Goal: Information Seeking & Learning: Learn about a topic

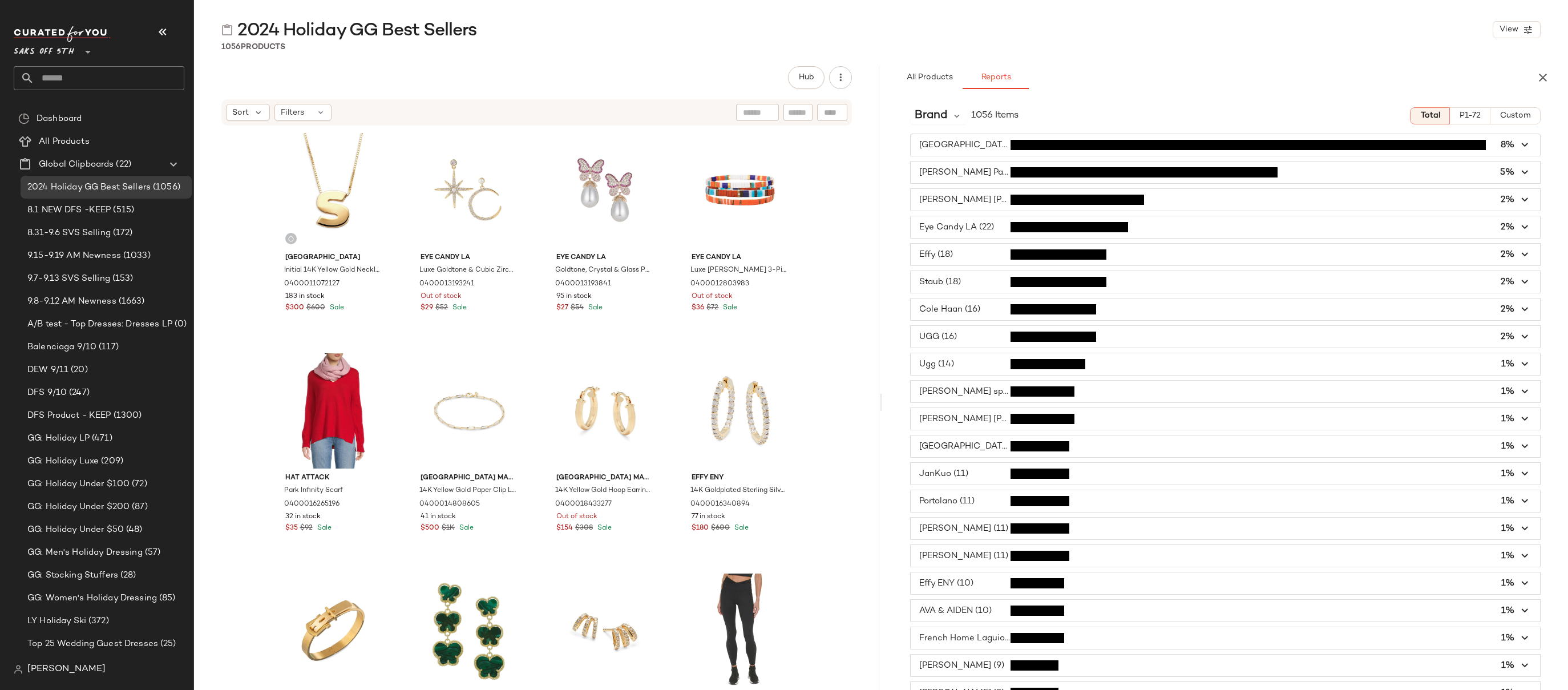
click at [1148, 55] on div "2024 Holiday GG Best Sellers View 1056 Products Hub Sort Filters Saks Fifth Ave…" at bounding box center [881, 354] width 1374 height 672
click at [1129, 99] on div "Brand 1056 Items Total P1-72 Custom Saks Fifth Avenue (89) 8% Karl Lagerfeld Pa…" at bounding box center [1225, 418] width 686 height 640
click at [939, 116] on span "Brand" at bounding box center [930, 116] width 33 height 17
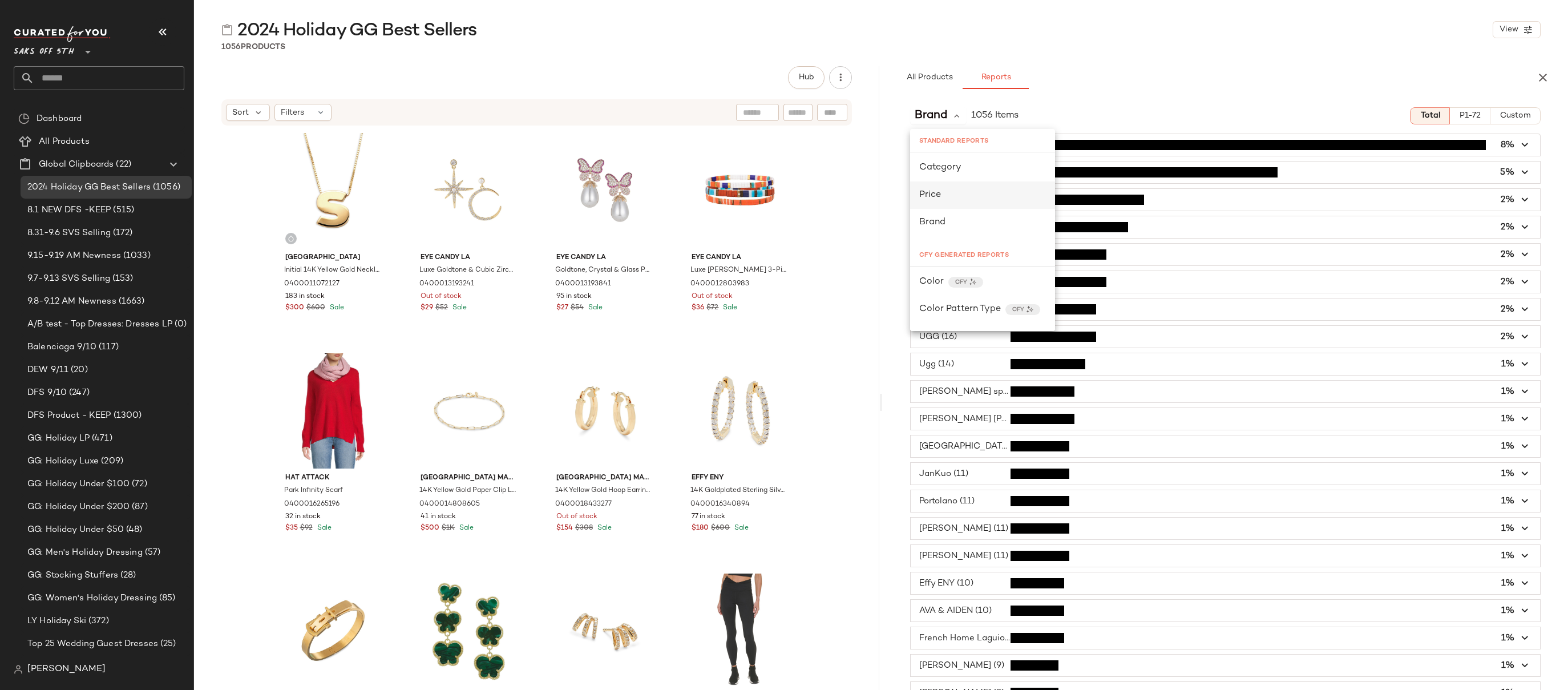
click at [944, 191] on div "Price" at bounding box center [982, 195] width 127 height 14
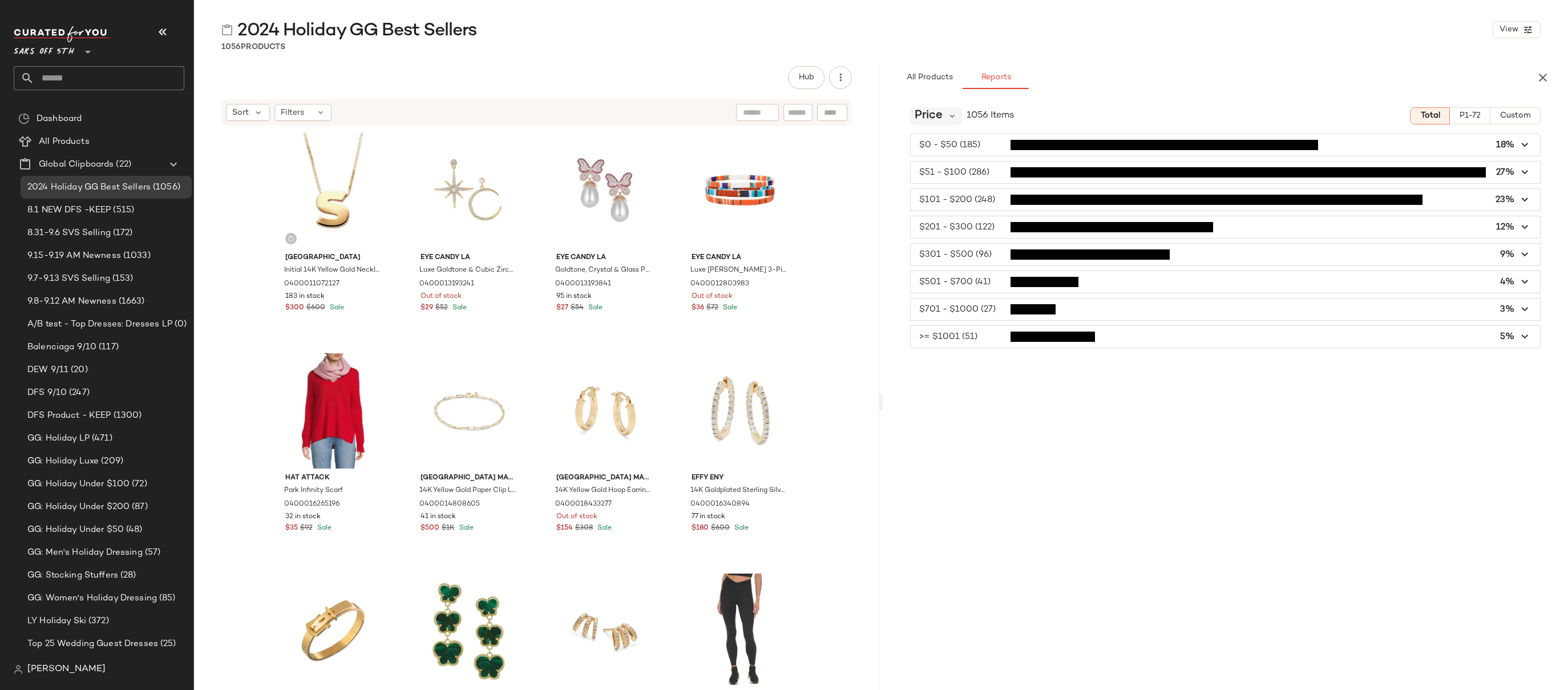
click at [942, 115] on div "Price" at bounding box center [936, 116] width 52 height 17
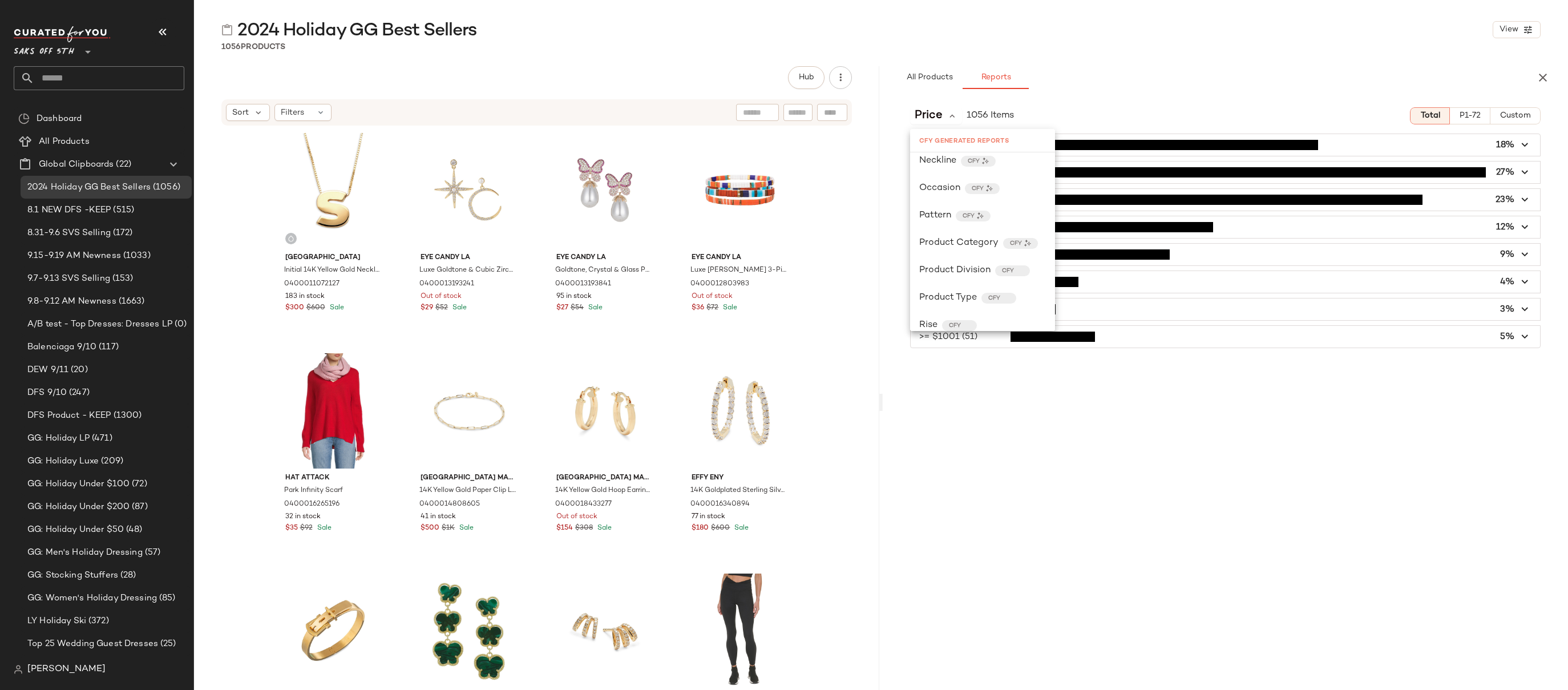
scroll to position [452, 0]
click at [965, 161] on span "Product Category" at bounding box center [958, 159] width 79 height 14
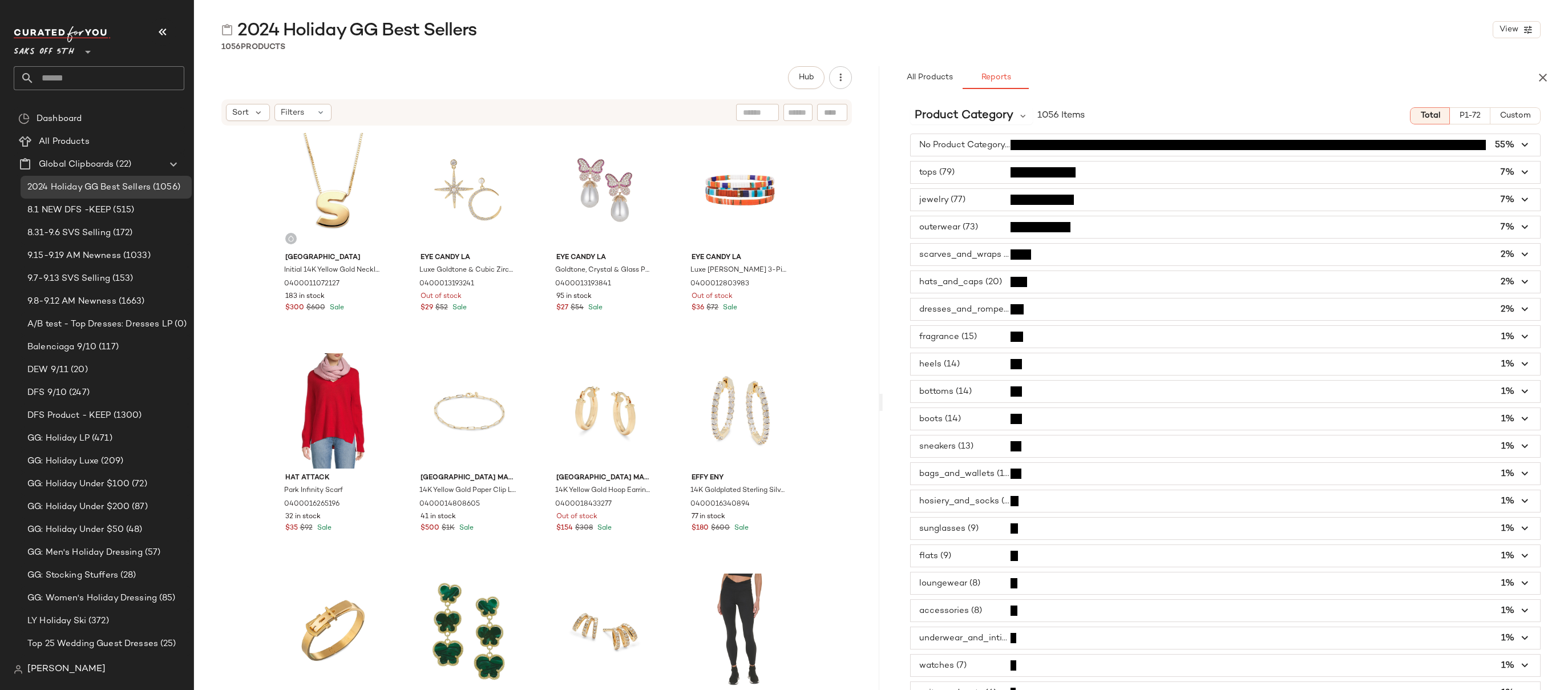
click at [983, 144] on span "button" at bounding box center [1225, 144] width 629 height 22
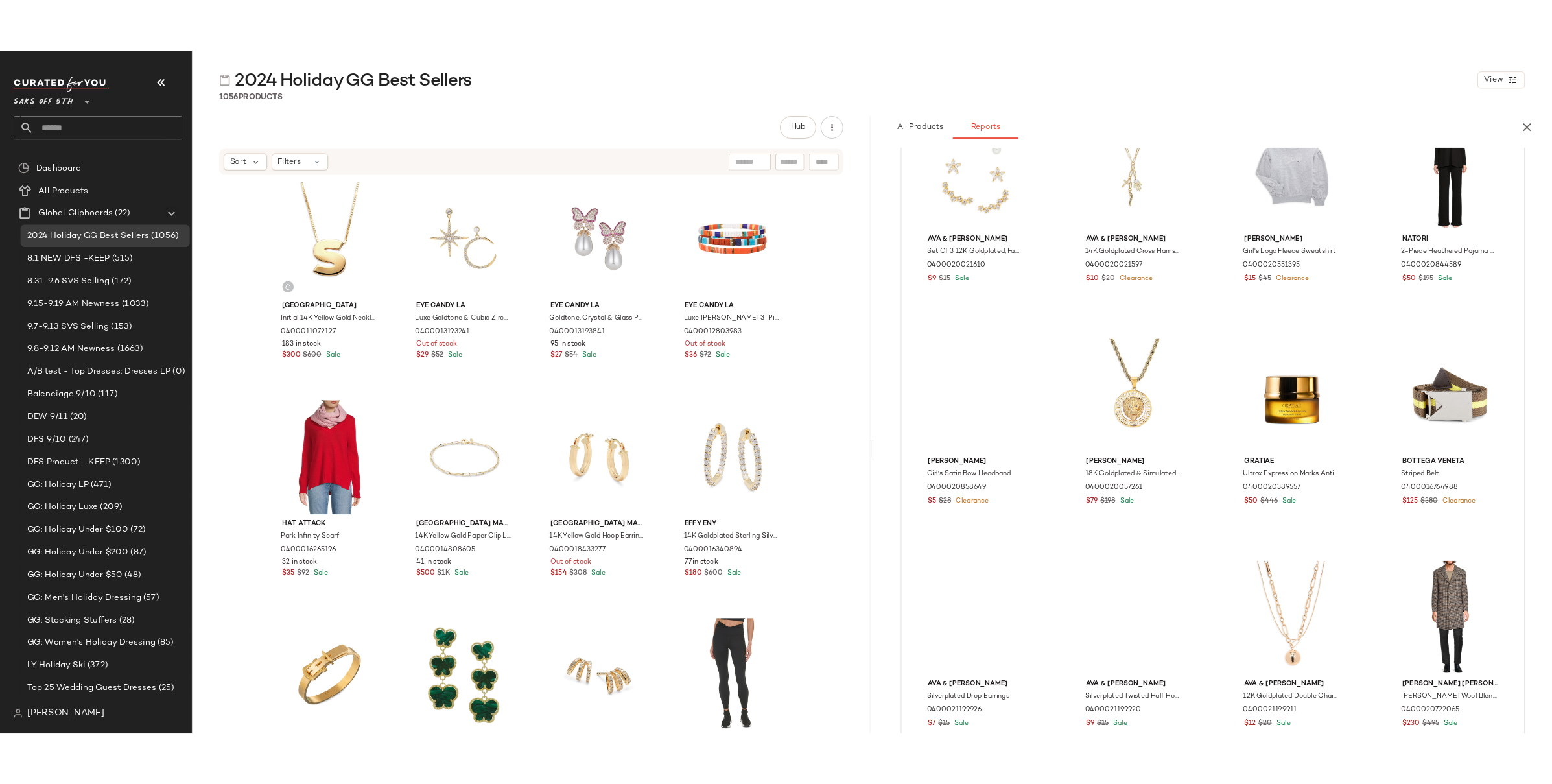
scroll to position [0, 0]
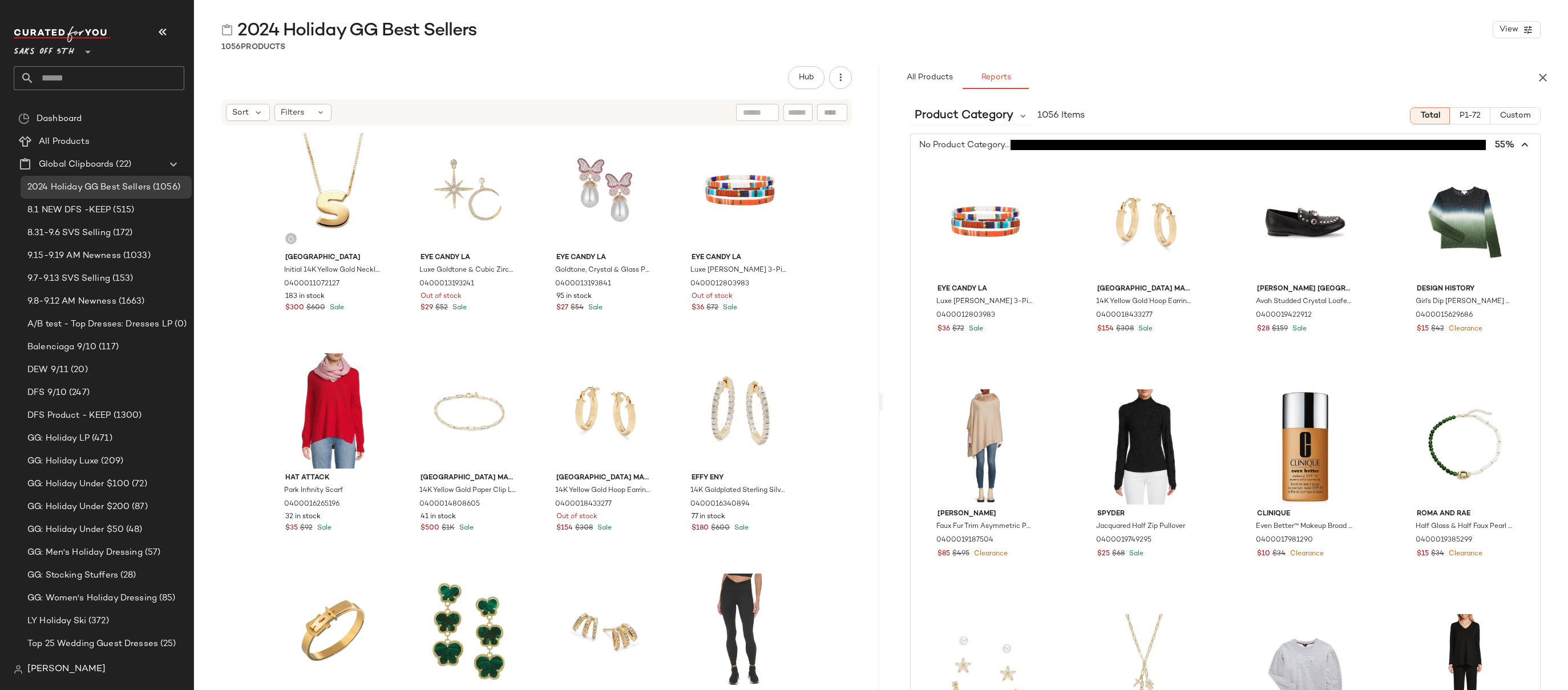
click at [1148, 144] on icon "button" at bounding box center [1525, 144] width 13 height 13
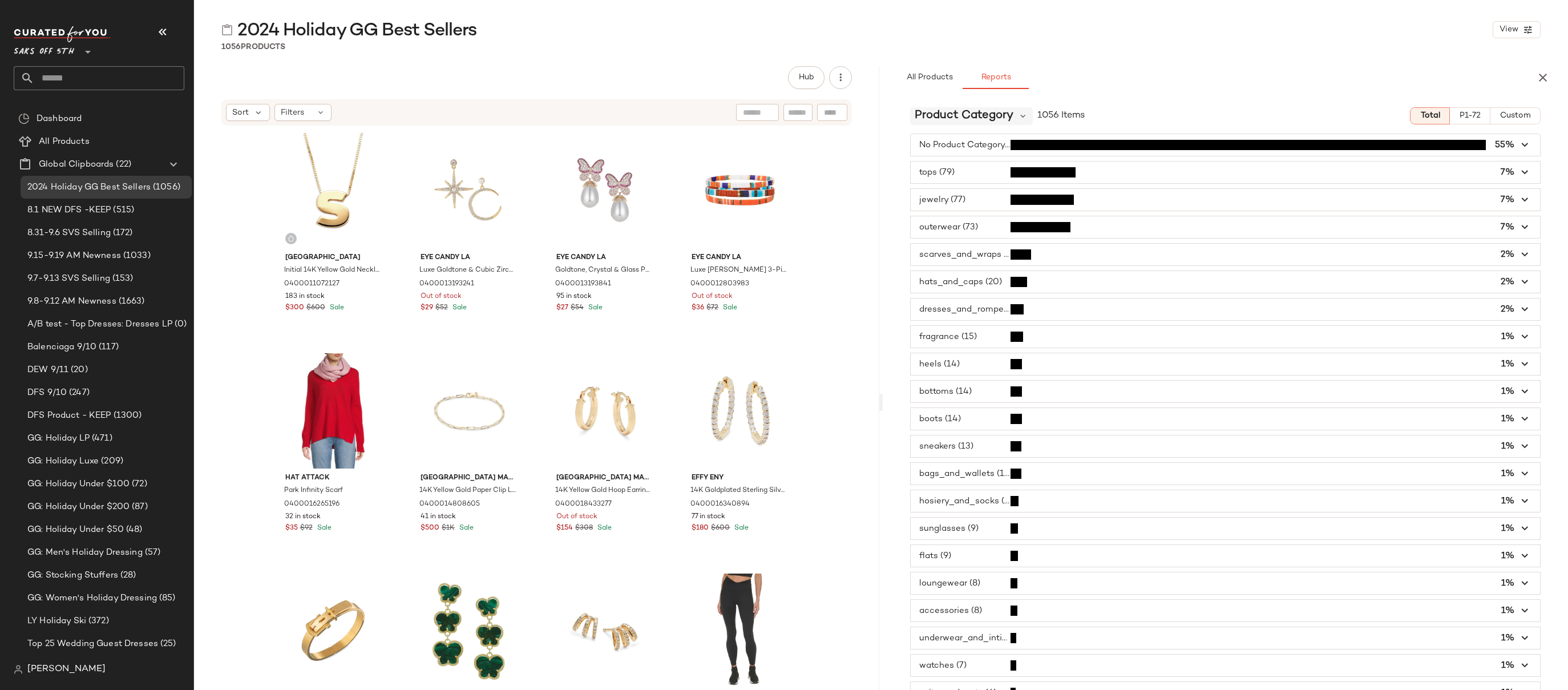
click at [987, 112] on span "Product Category" at bounding box center [964, 116] width 99 height 17
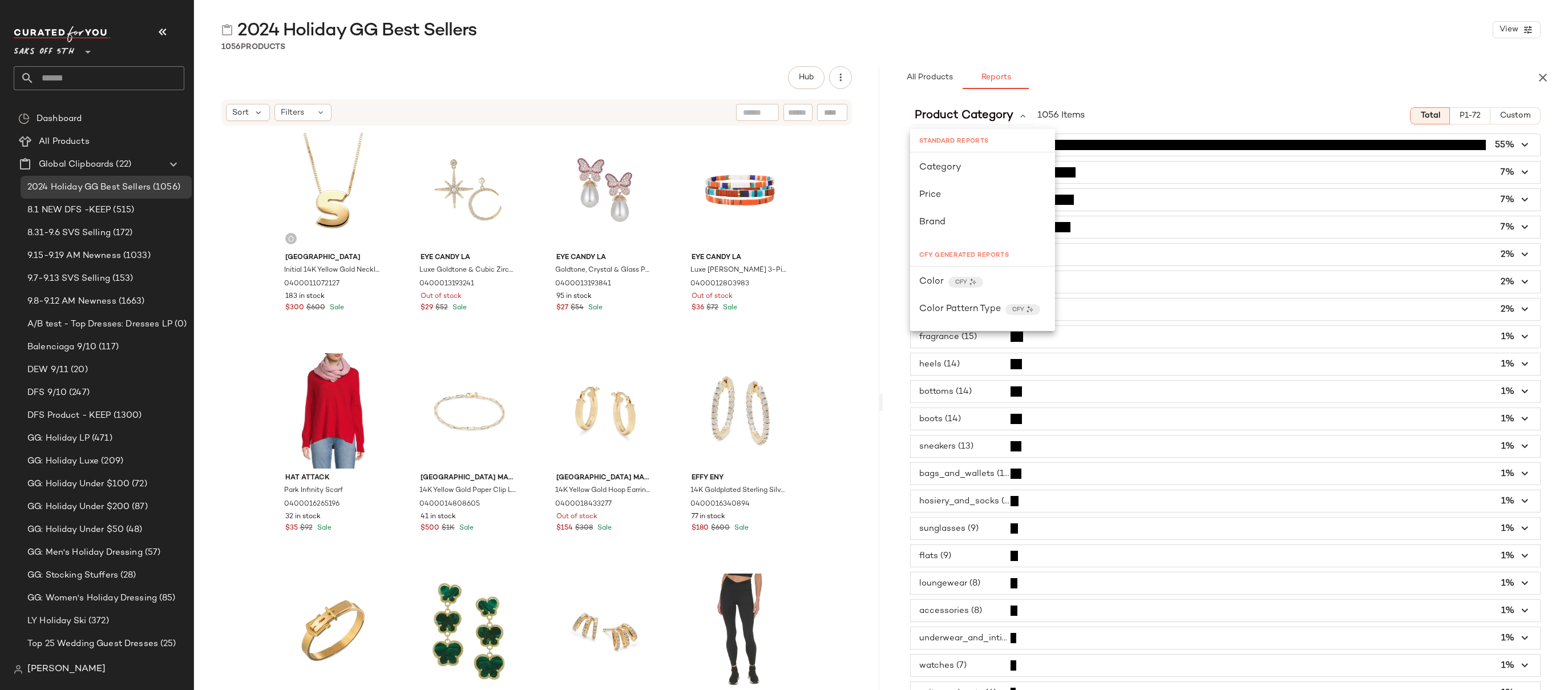
click at [1148, 121] on div "Product Category 1056 Items Total P1-72 Custom" at bounding box center [1225, 116] width 686 height 17
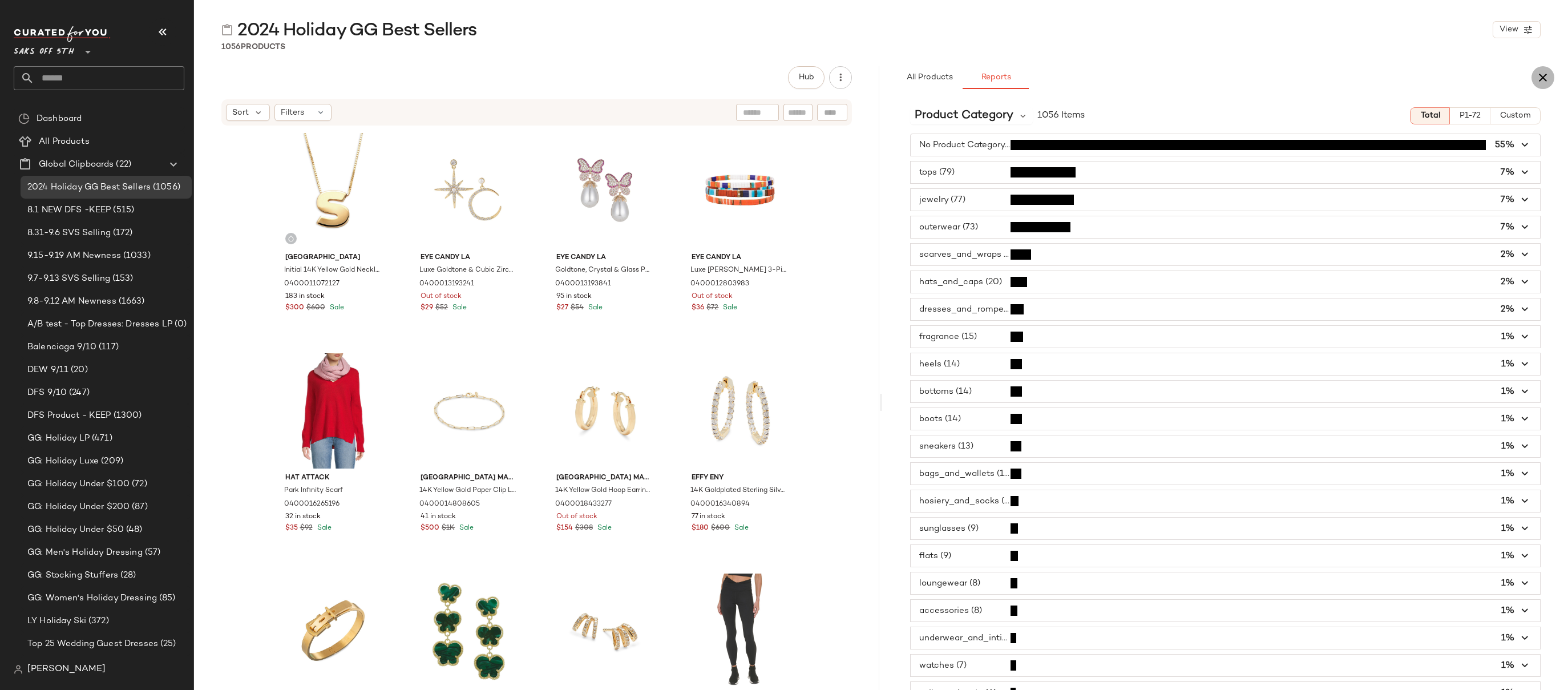
click at [1148, 80] on icon "button" at bounding box center [1543, 78] width 14 height 14
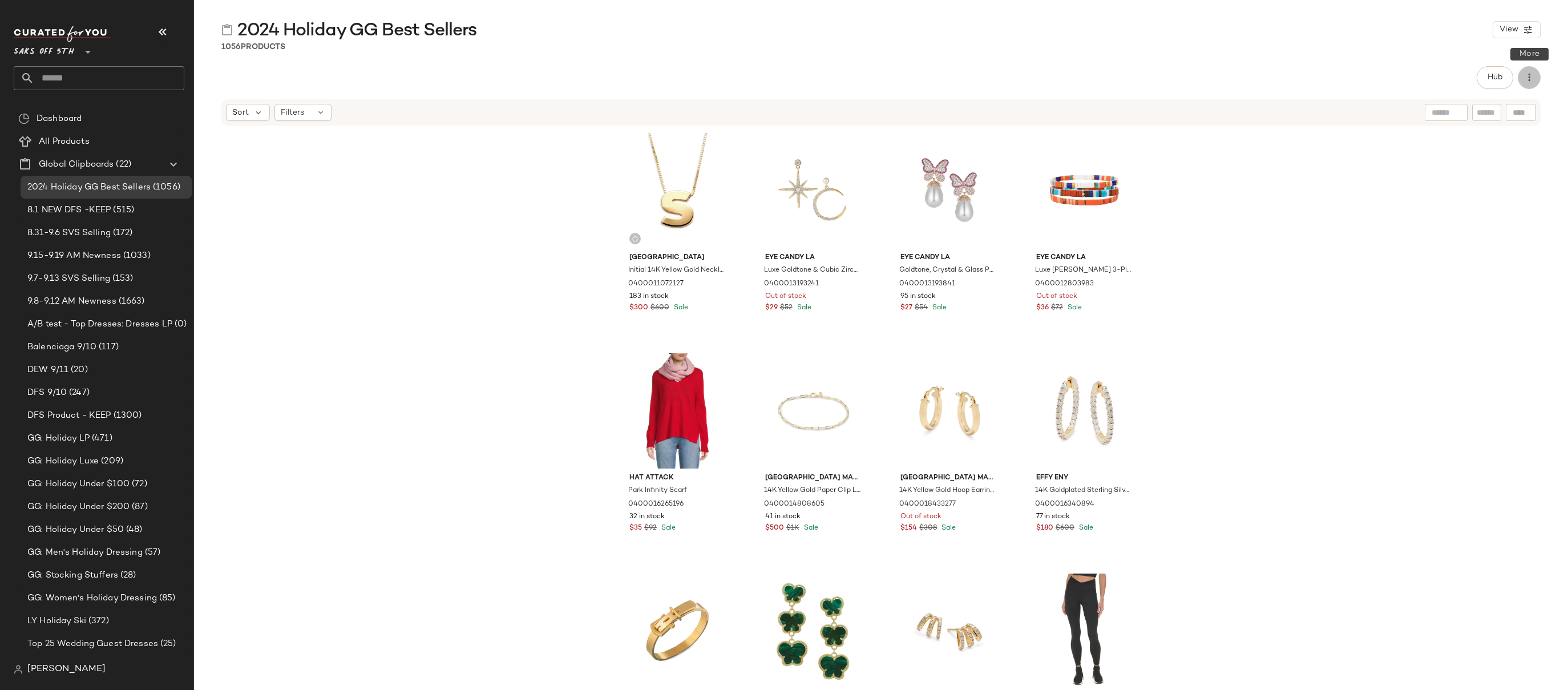
click at [1148, 79] on icon "button" at bounding box center [1528, 78] width 11 height 11
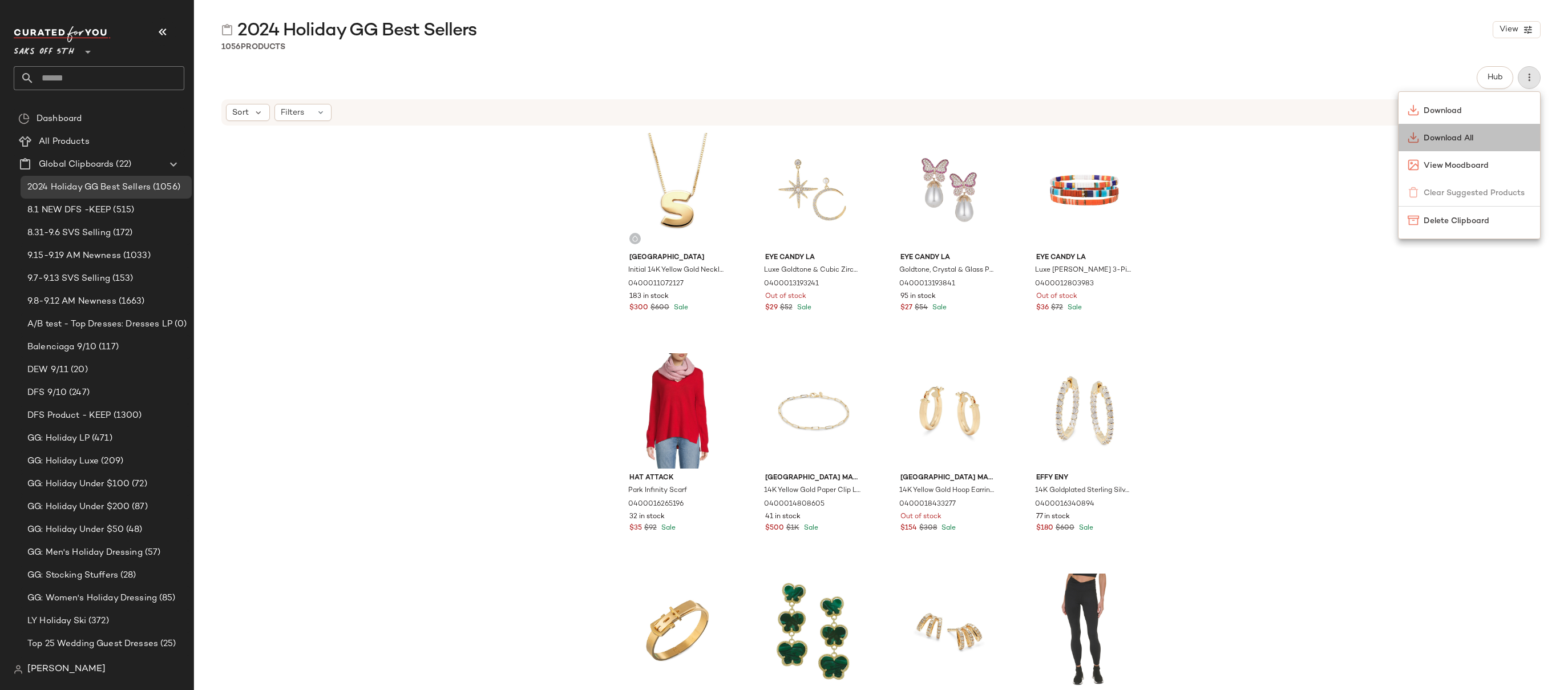
click at [1148, 138] on span "Download All" at bounding box center [1477, 138] width 107 height 12
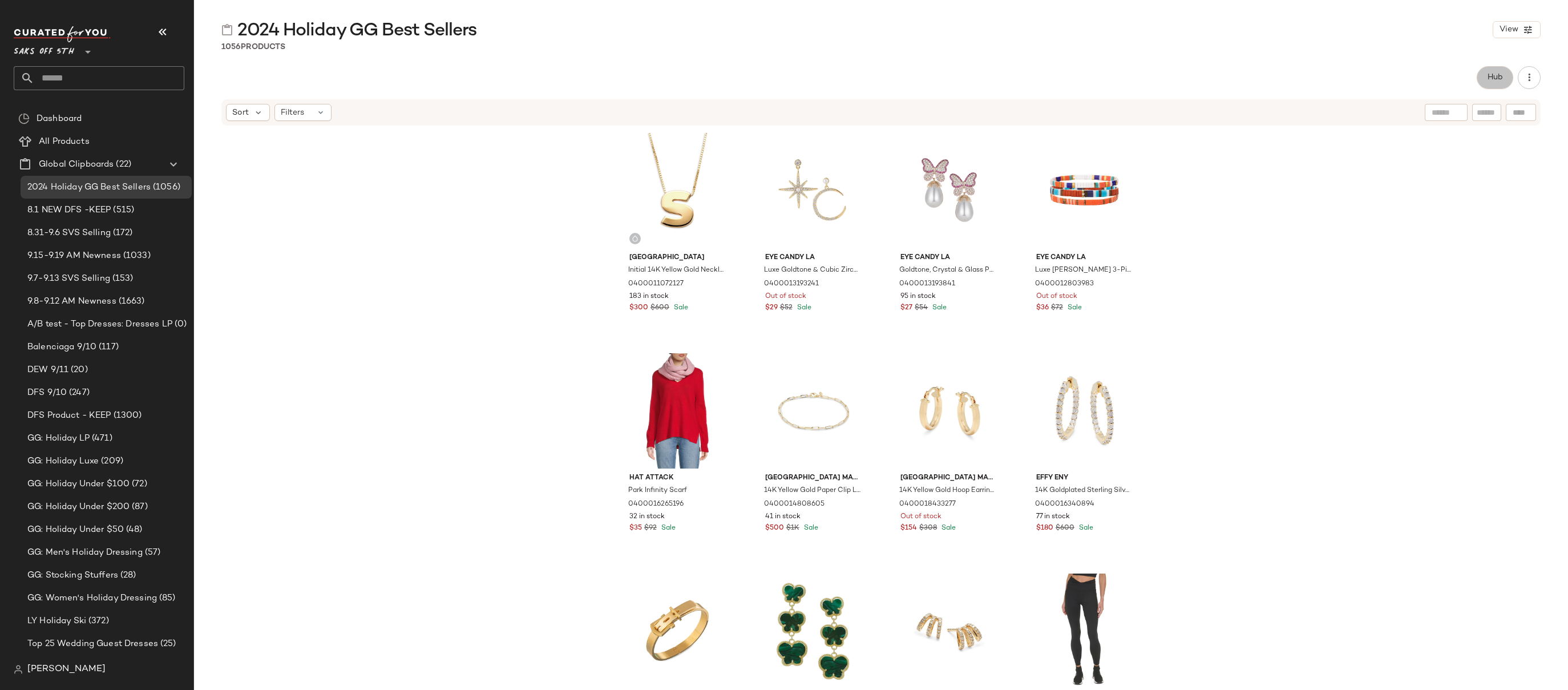
click at [1148, 79] on span "Hub" at bounding box center [1494, 78] width 16 height 9
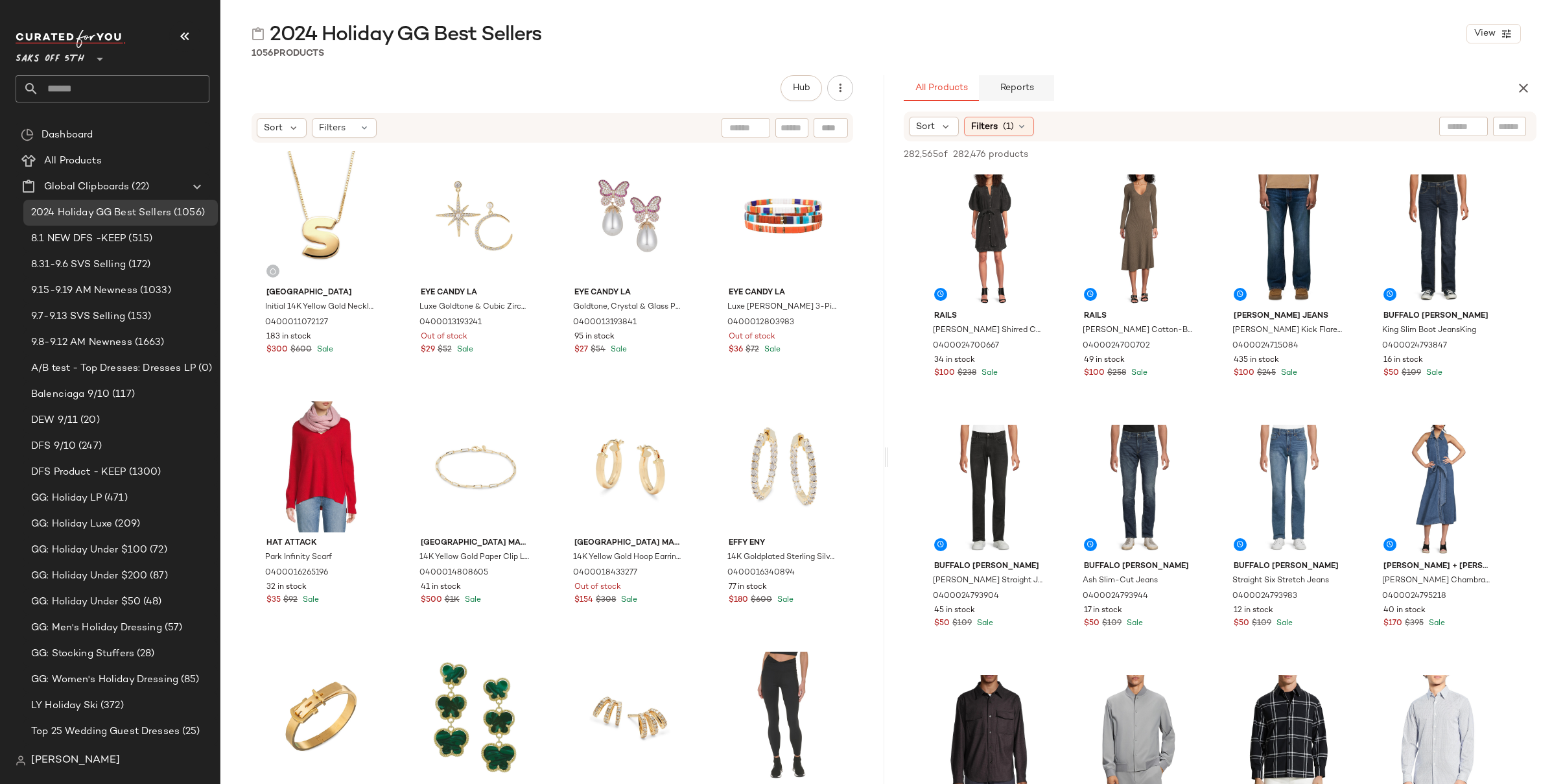
click at [1026, 88] on span "Reports" at bounding box center [1017, 88] width 35 height 10
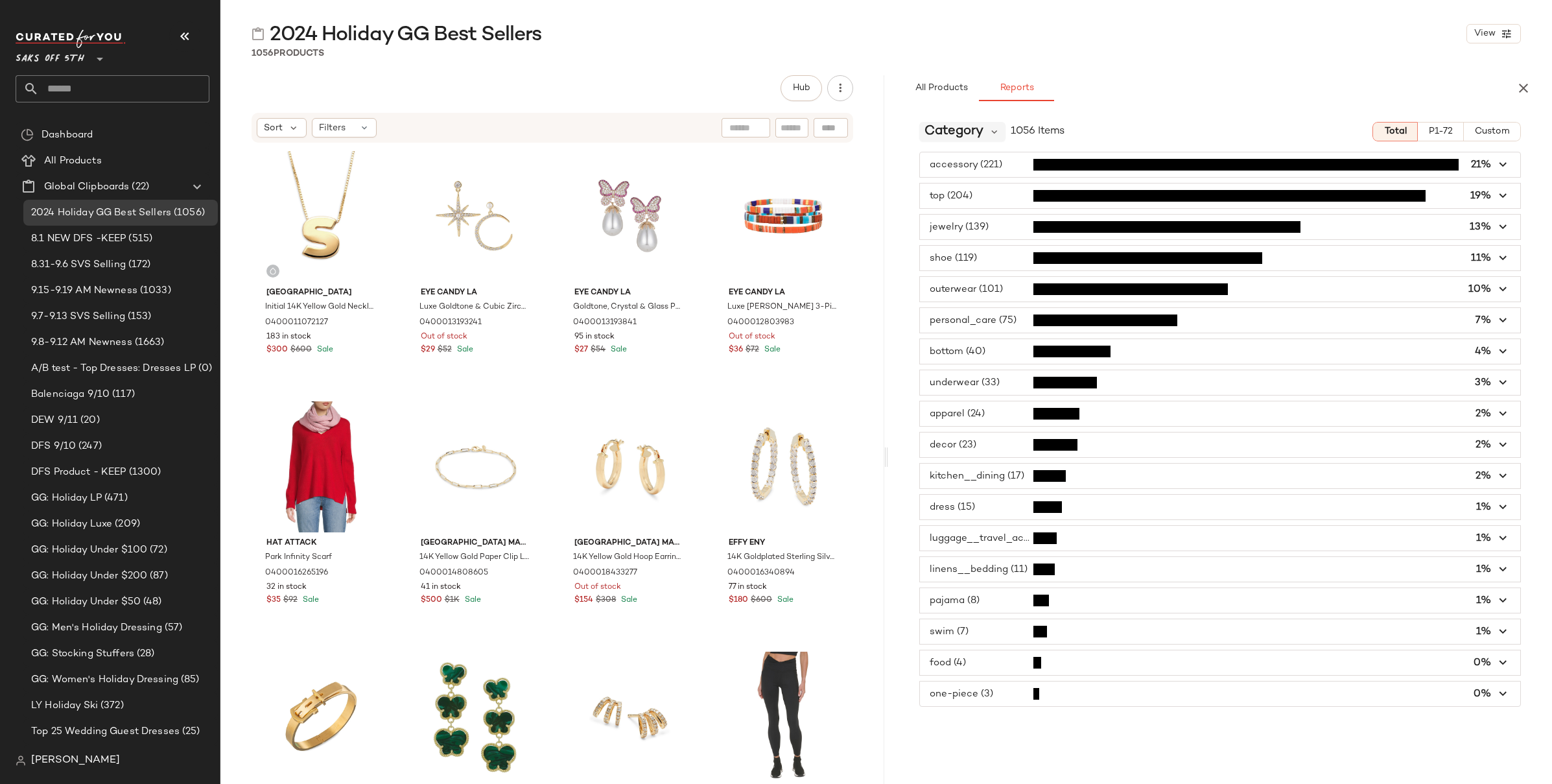
click at [972, 127] on span "Category" at bounding box center [953, 131] width 59 height 20
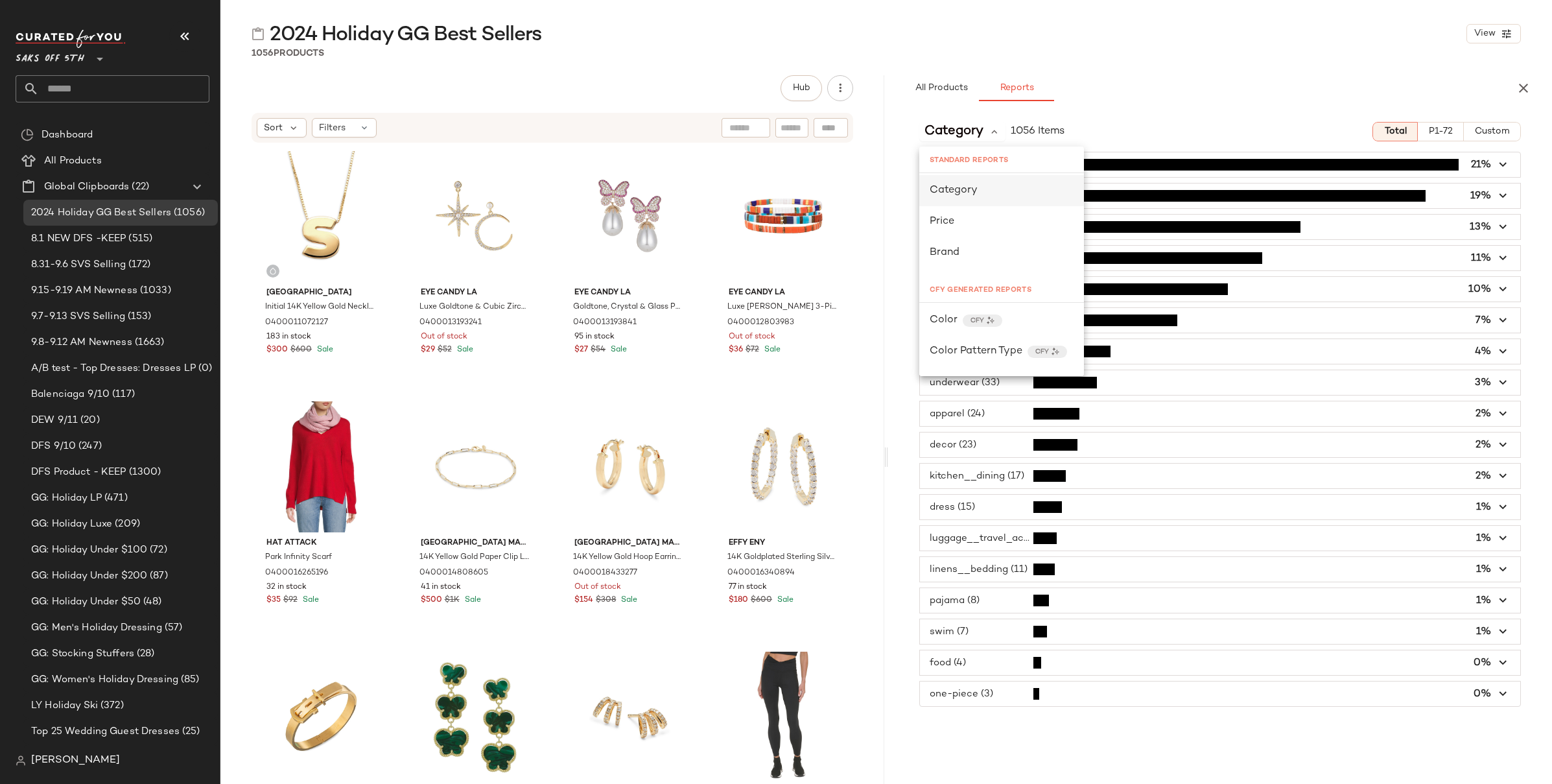
click at [975, 188] on span "Category" at bounding box center [953, 190] width 48 height 11
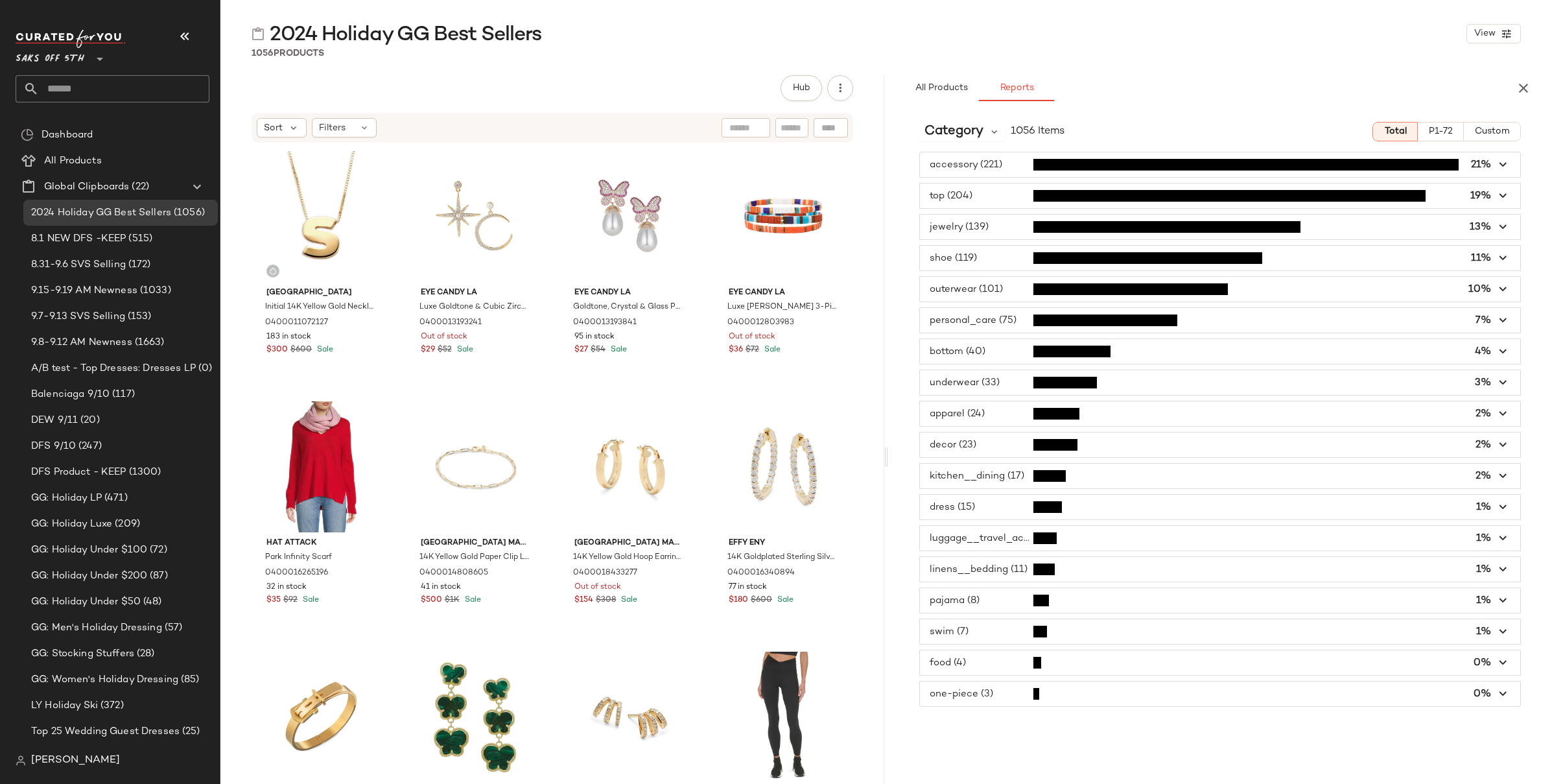
click at [1010, 165] on span "button" at bounding box center [1219, 164] width 600 height 25
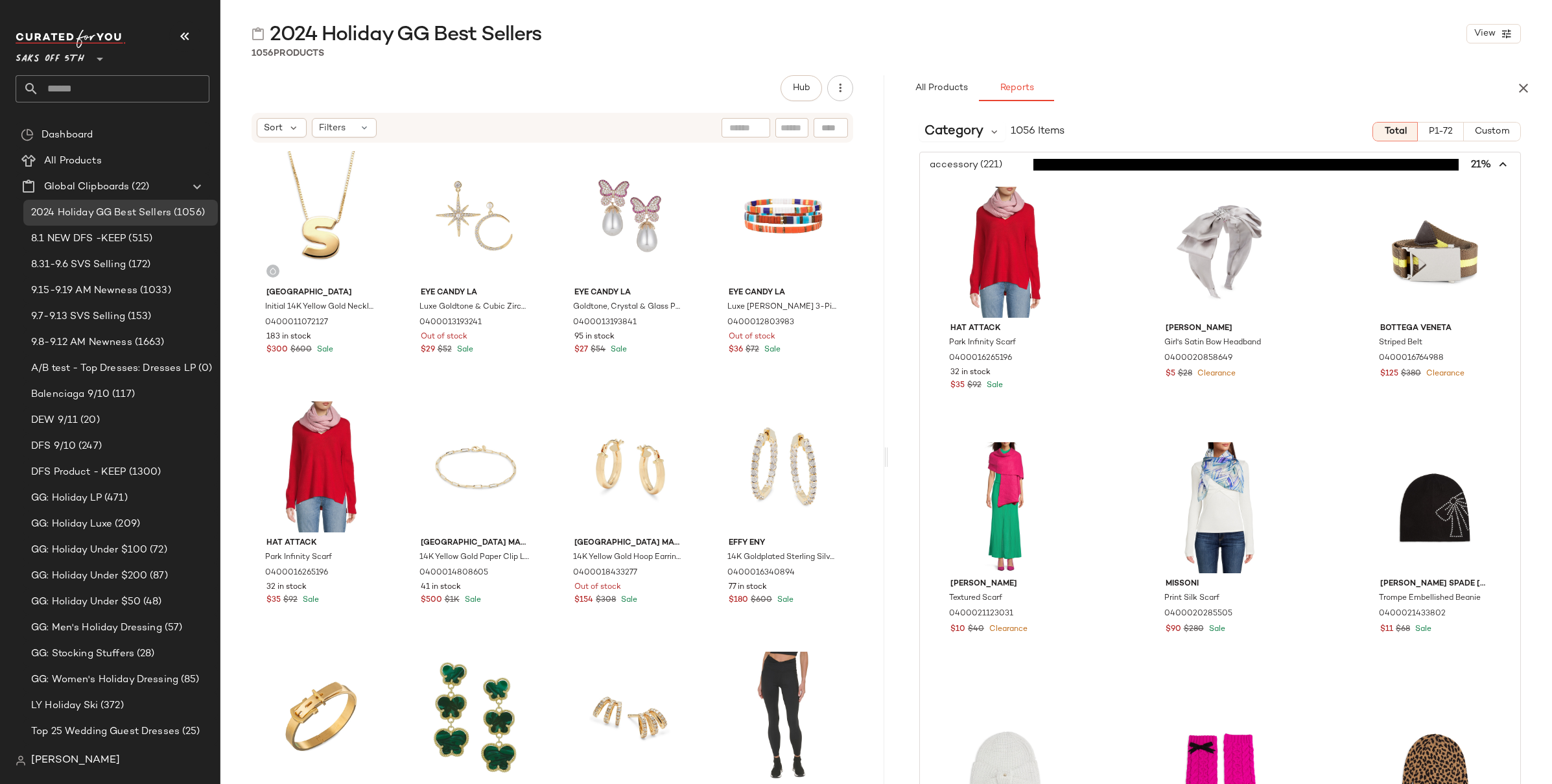
click at [1010, 165] on span "button" at bounding box center [1219, 164] width 600 height 25
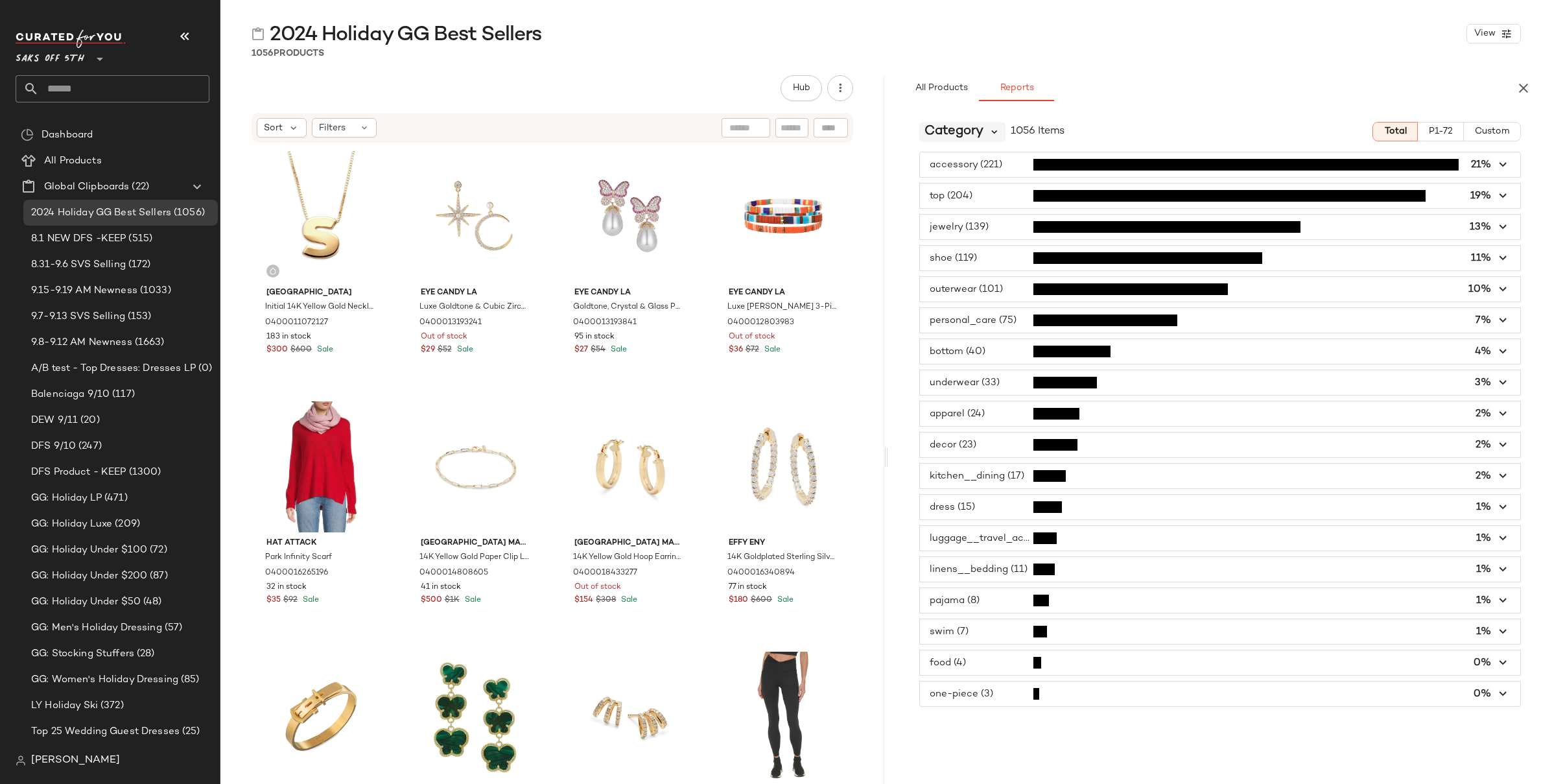
click at [992, 135] on icon at bounding box center [995, 132] width 12 height 12
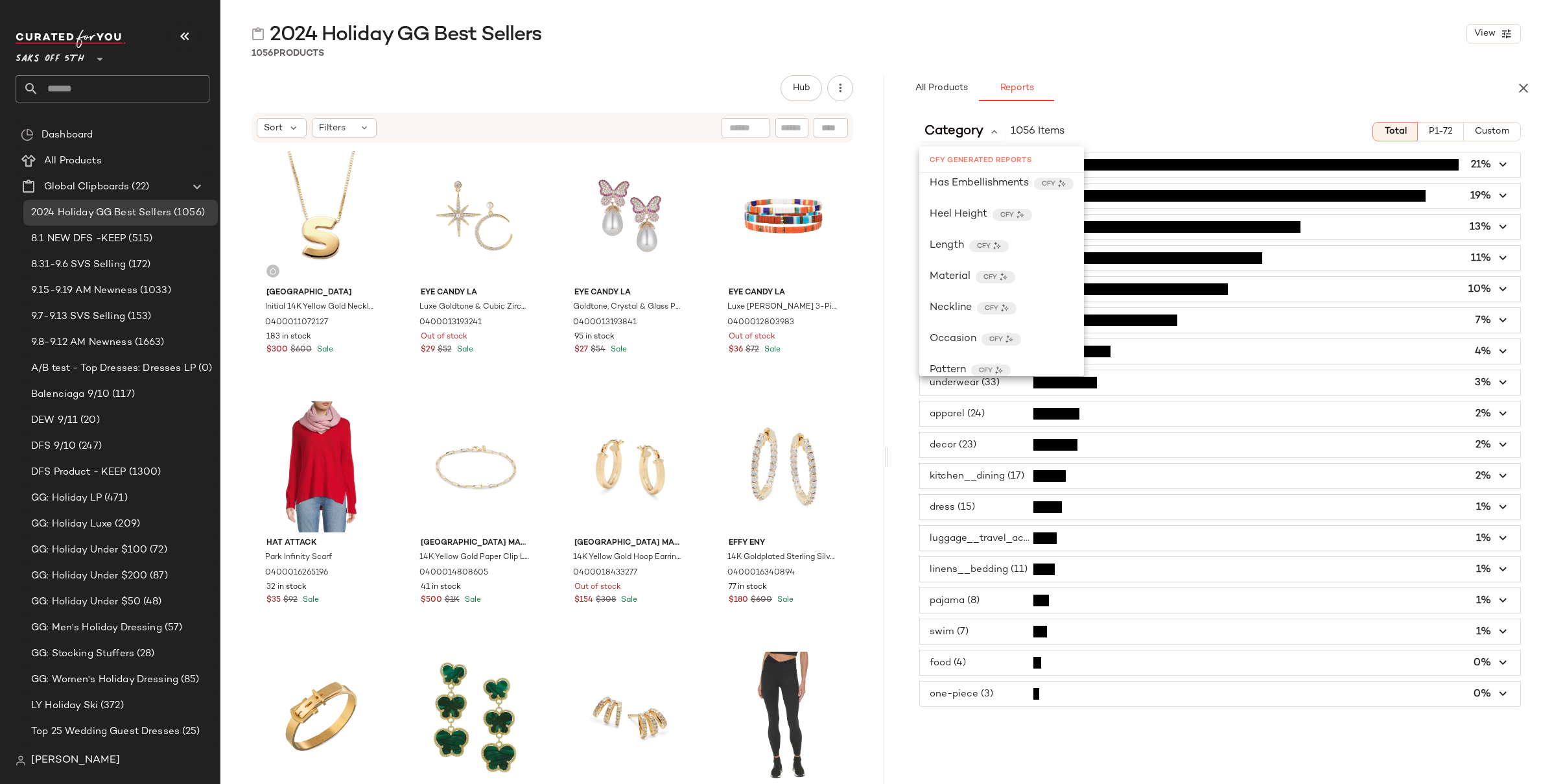
scroll to position [293, 0]
click at [1146, 99] on div "All Products Reports" at bounding box center [1199, 88] width 592 height 26
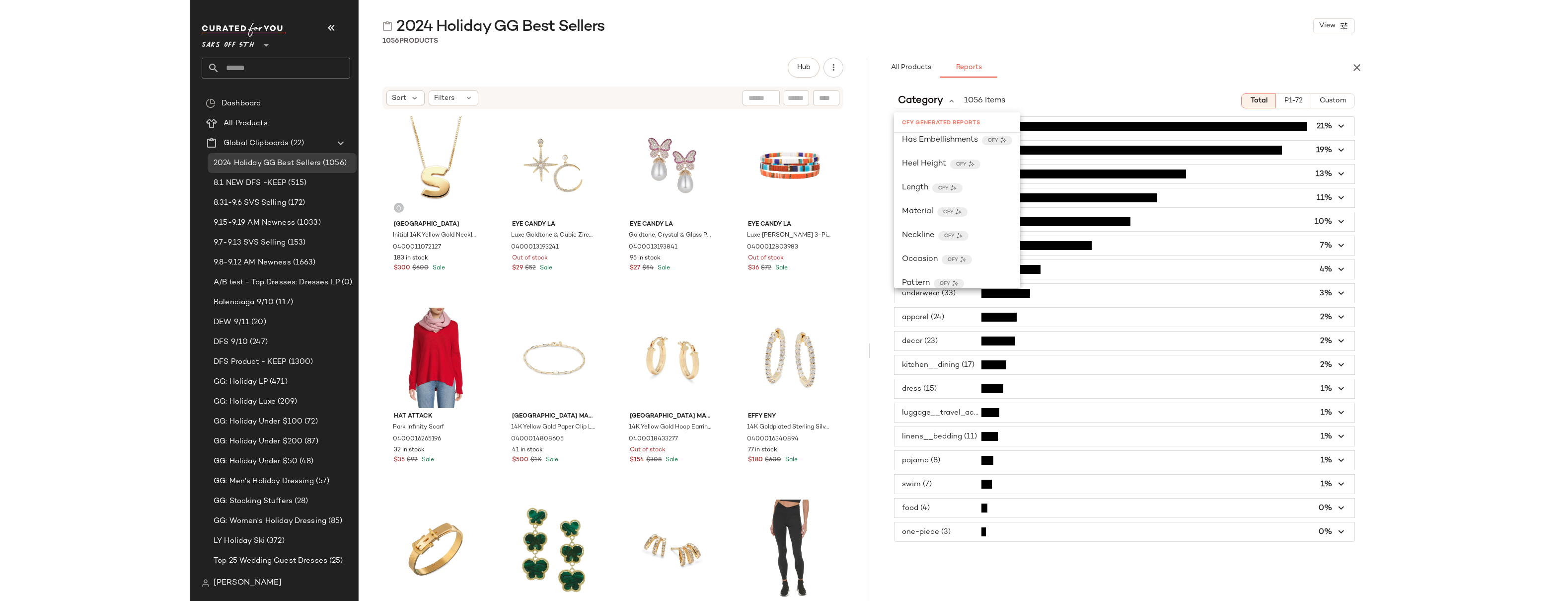
scroll to position [0, 0]
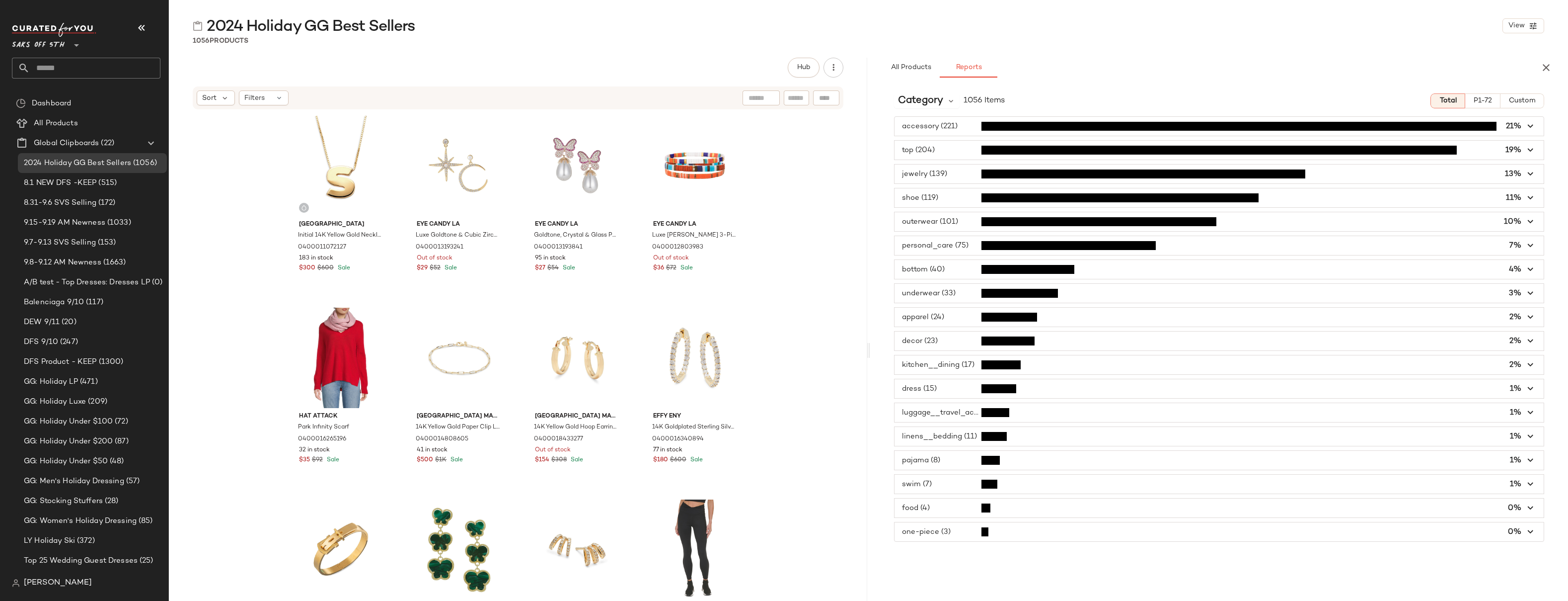
click at [945, 150] on span "button" at bounding box center [1219, 150] width 650 height 19
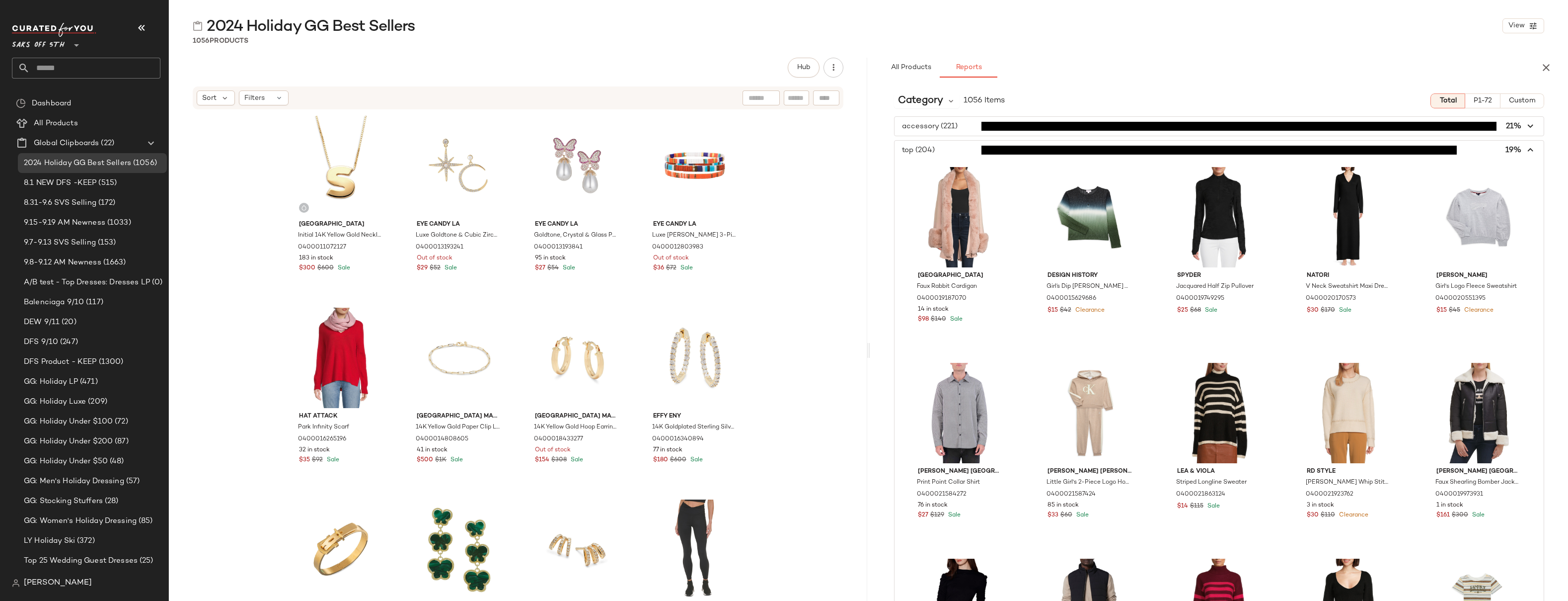
click at [1000, 149] on icon "button" at bounding box center [1530, 150] width 11 height 11
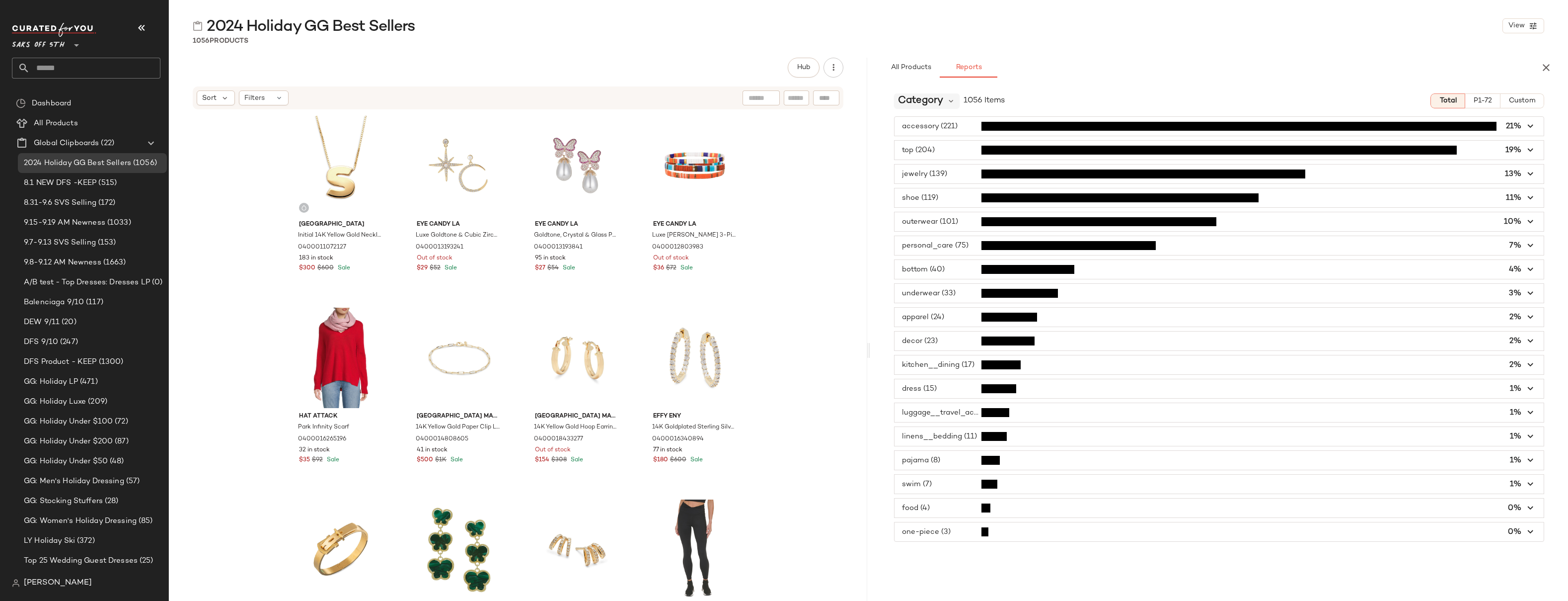
click at [916, 101] on span "Category" at bounding box center [920, 101] width 45 height 15
click at [951, 160] on span "Gender Category" at bounding box center [935, 159] width 67 height 12
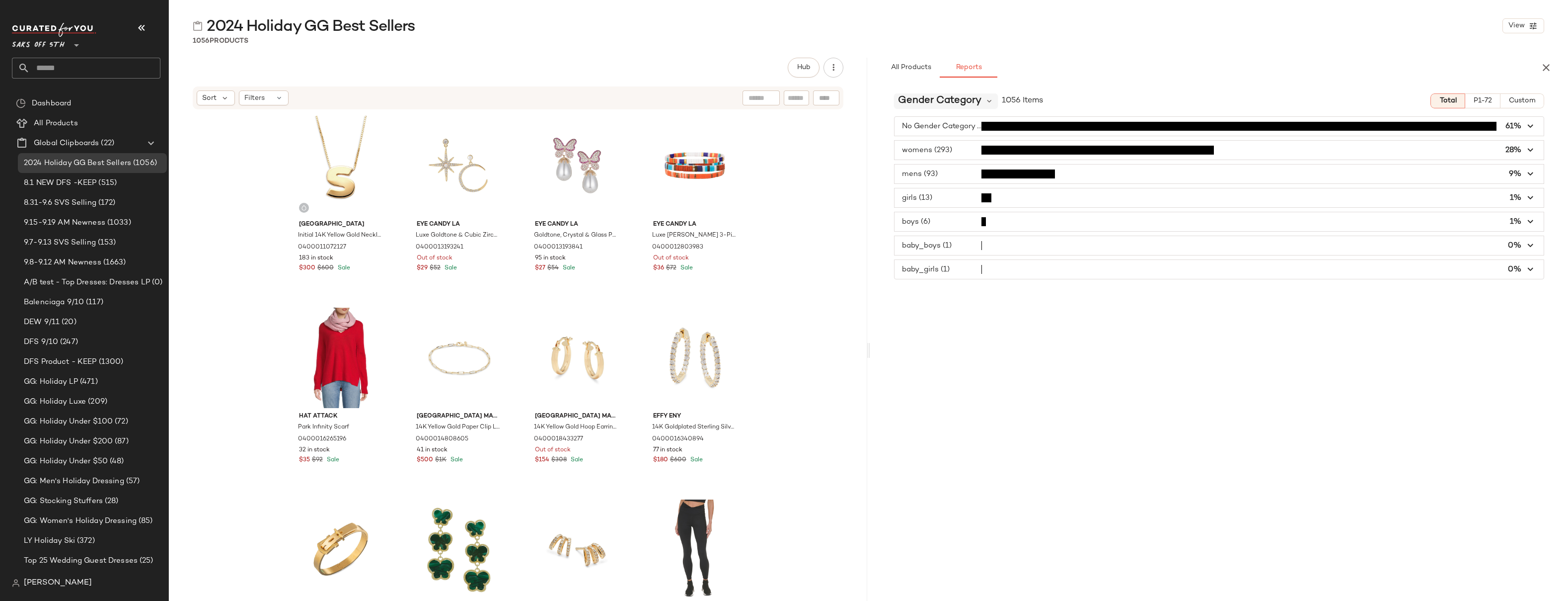
click at [951, 104] on span "Gender Category" at bounding box center [939, 101] width 83 height 15
click at [1000, 68] on div "All Products Reports" at bounding box center [1203, 68] width 642 height 20
click at [947, 120] on span "button" at bounding box center [1219, 126] width 650 height 19
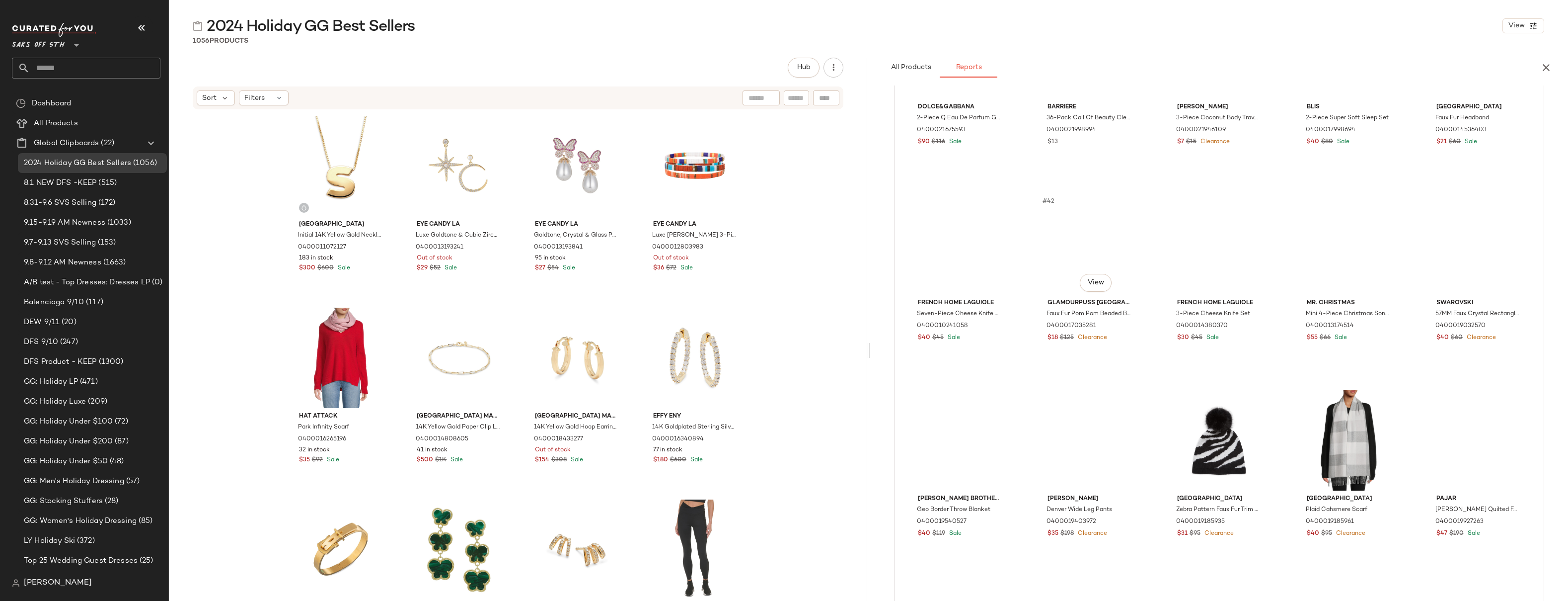
scroll to position [2006, 0]
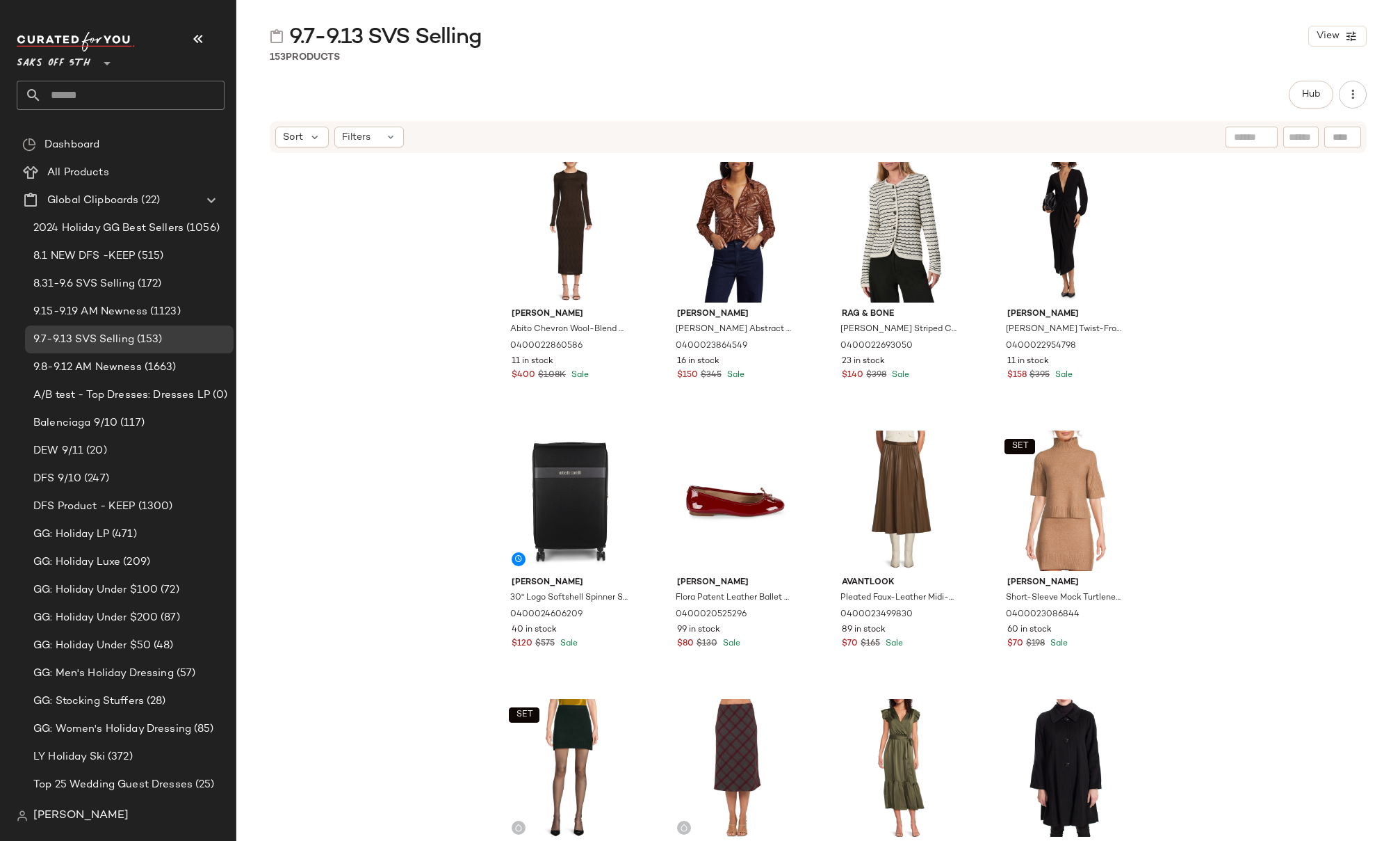
click at [1139, 195] on div "M Missoni Abito Chevron Wool-Blend Knit Midi-Dress 0400022860586 11 in stock $4…" at bounding box center [818, 496] width 1164 height 682
click at [967, 38] on div "9.7-9.13 SVS Selling View" at bounding box center [818, 36] width 1164 height 28
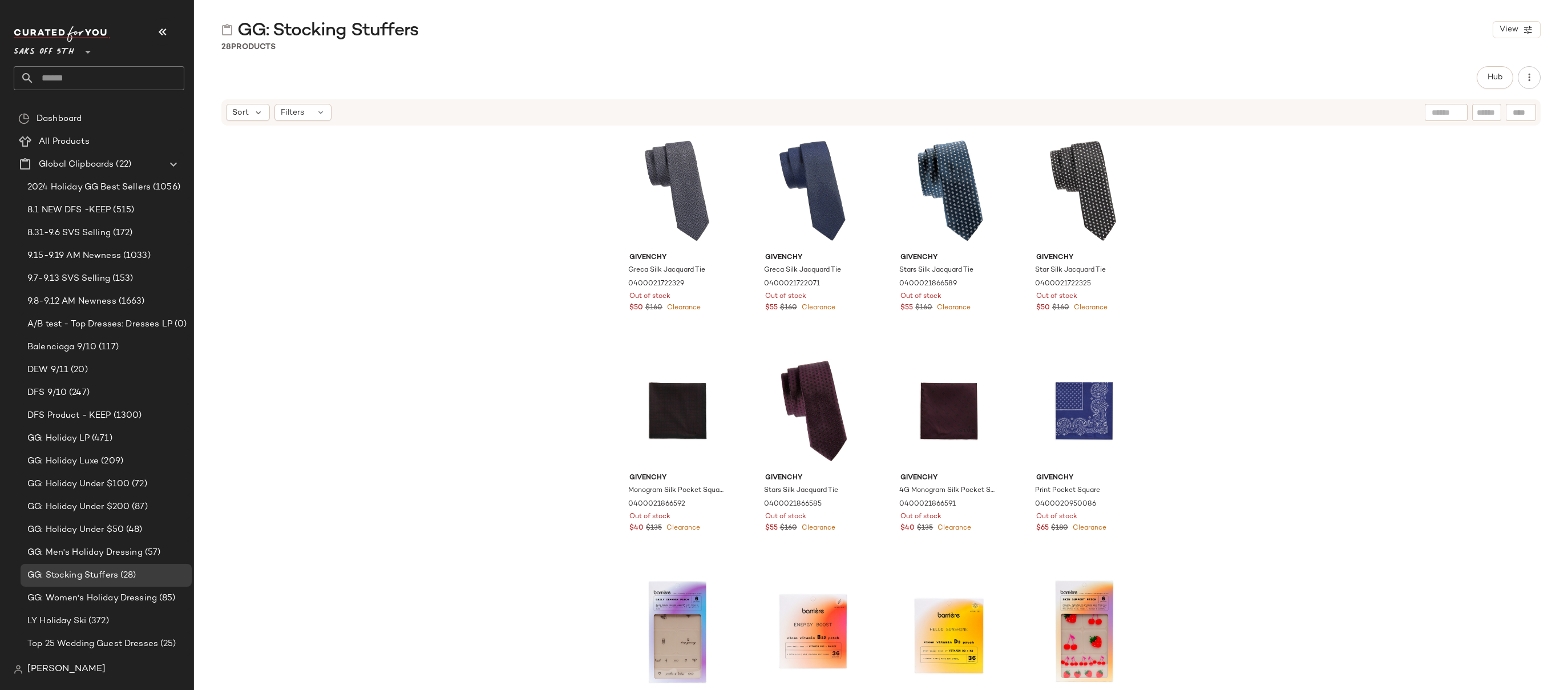
click at [1167, 147] on div "Givenchy Greca Silk Jacquard Tie 0400021722329 Out of stock $50 $160 Clearance …" at bounding box center [881, 407] width 1374 height 559
click at [1205, 182] on div "Givenchy Greca Silk Jacquard Tie 0400021722329 Out of stock $50 $160 Clearance …" at bounding box center [881, 407] width 1374 height 559
click at [381, 223] on div "Givenchy Greca Silk Jacquard Tie 0400021722329 Out of stock $50 $160 Clearance …" at bounding box center [881, 407] width 1374 height 559
click at [74, 458] on span "GG: Holiday Luxe" at bounding box center [63, 461] width 71 height 13
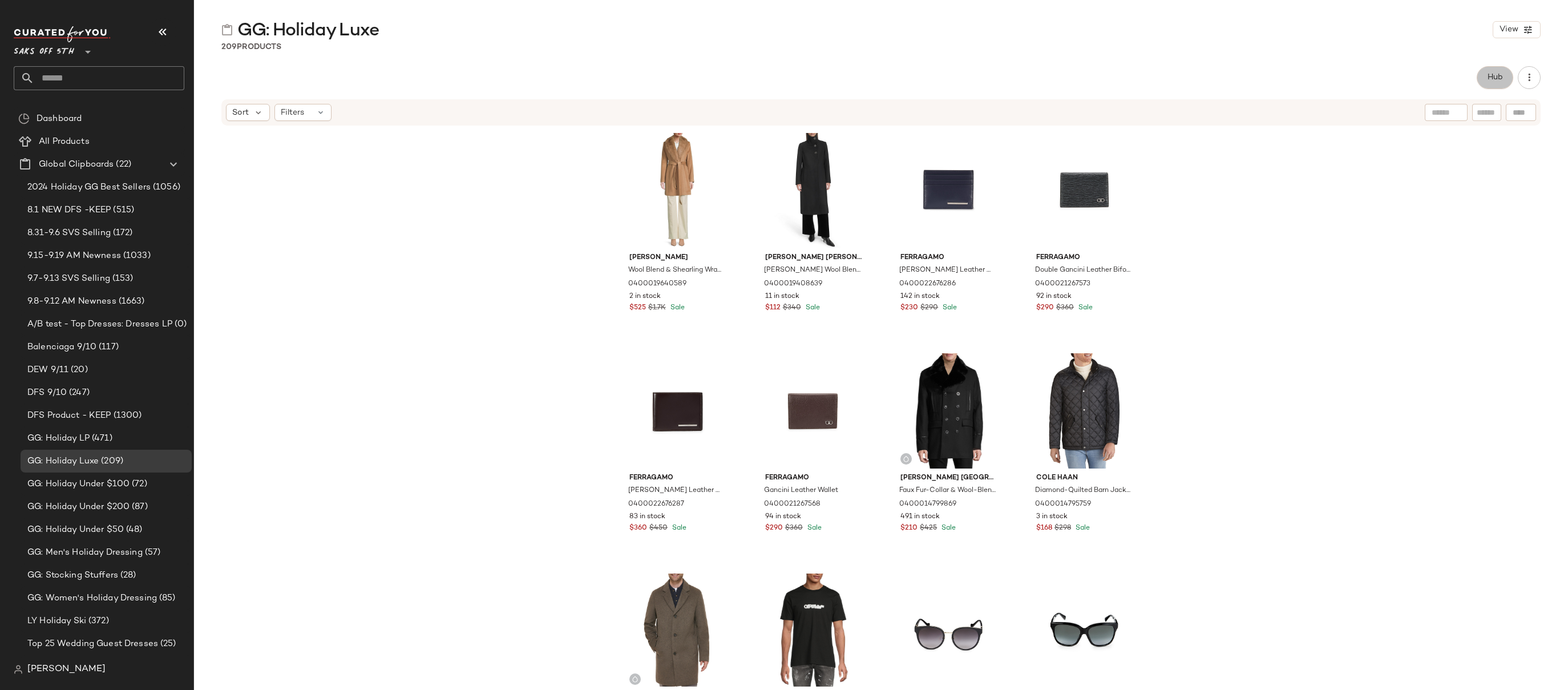
click at [1496, 81] on span "Hub" at bounding box center [1494, 78] width 16 height 9
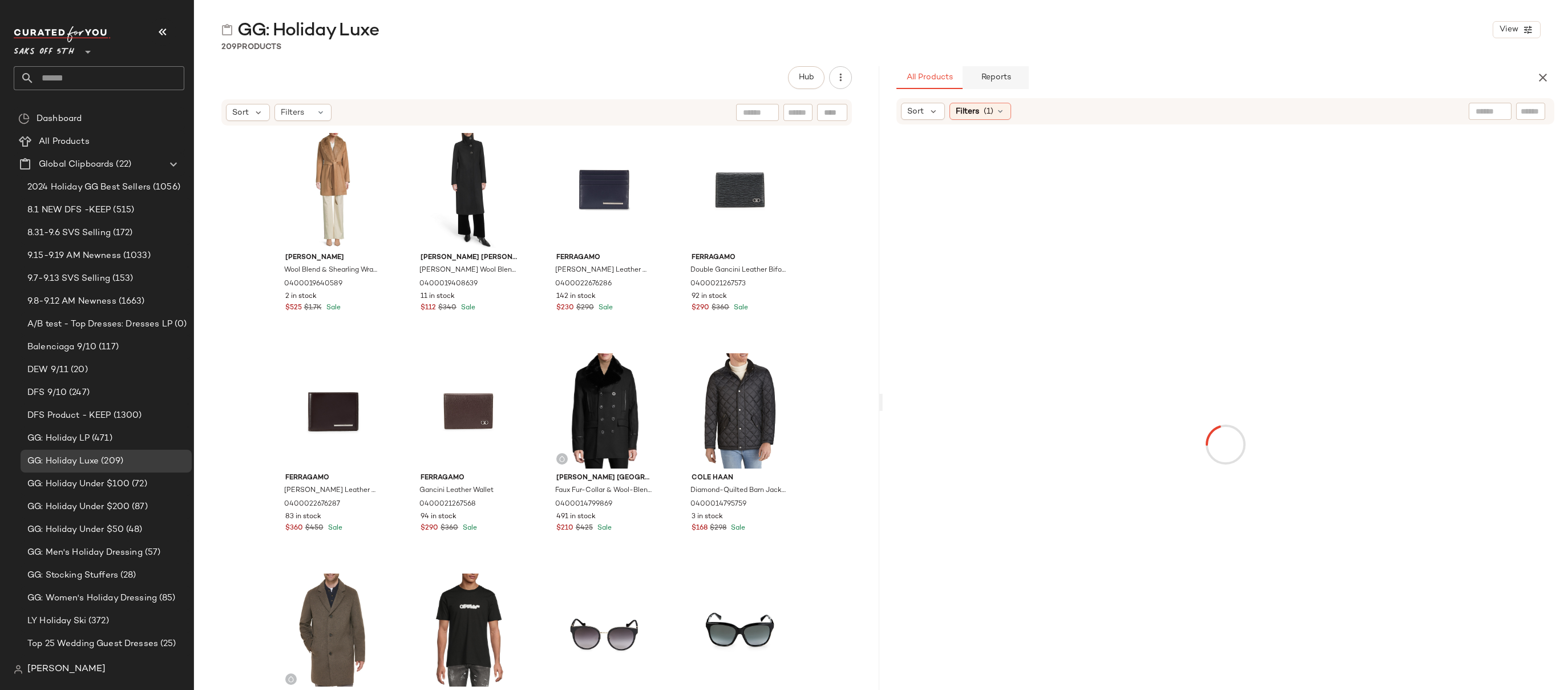
click at [998, 79] on span "Reports" at bounding box center [996, 78] width 30 height 9
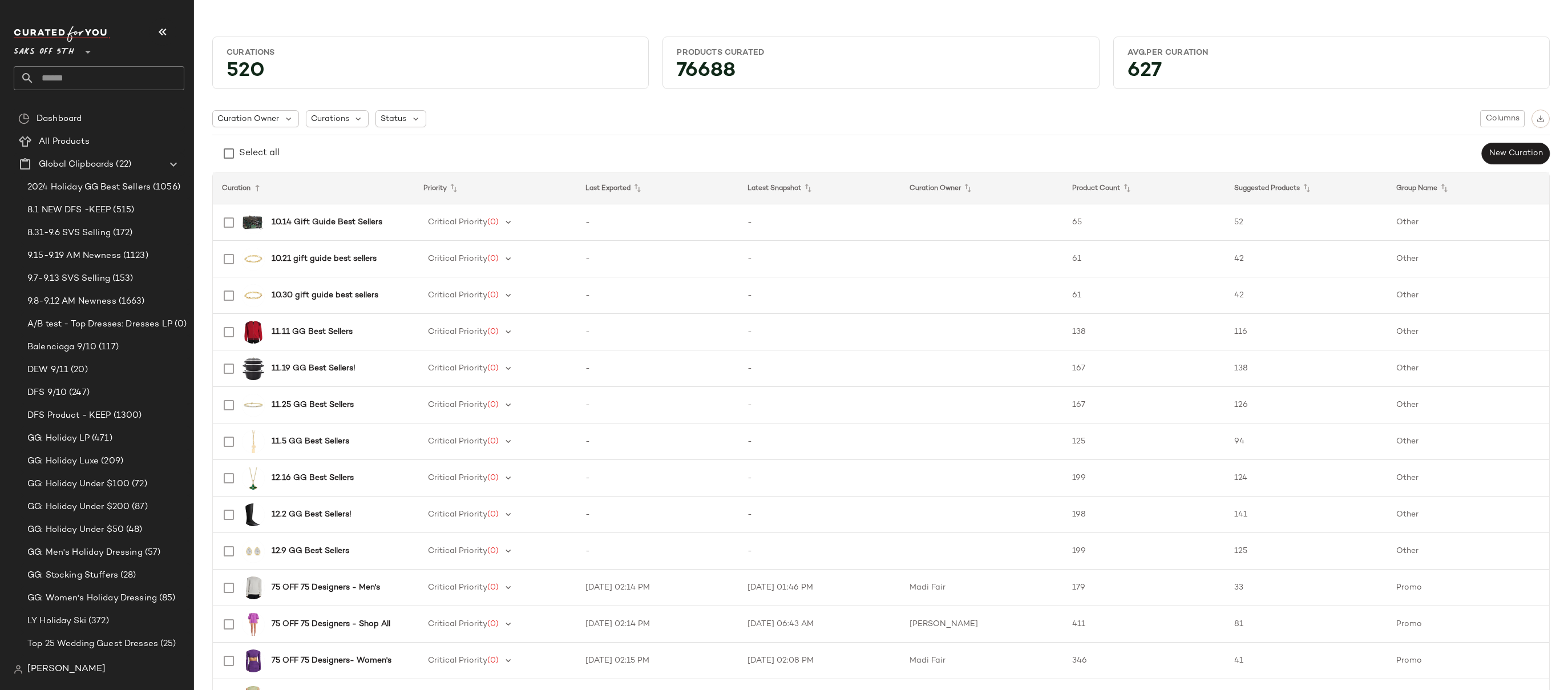
click at [63, 78] on input "text" at bounding box center [109, 78] width 150 height 24
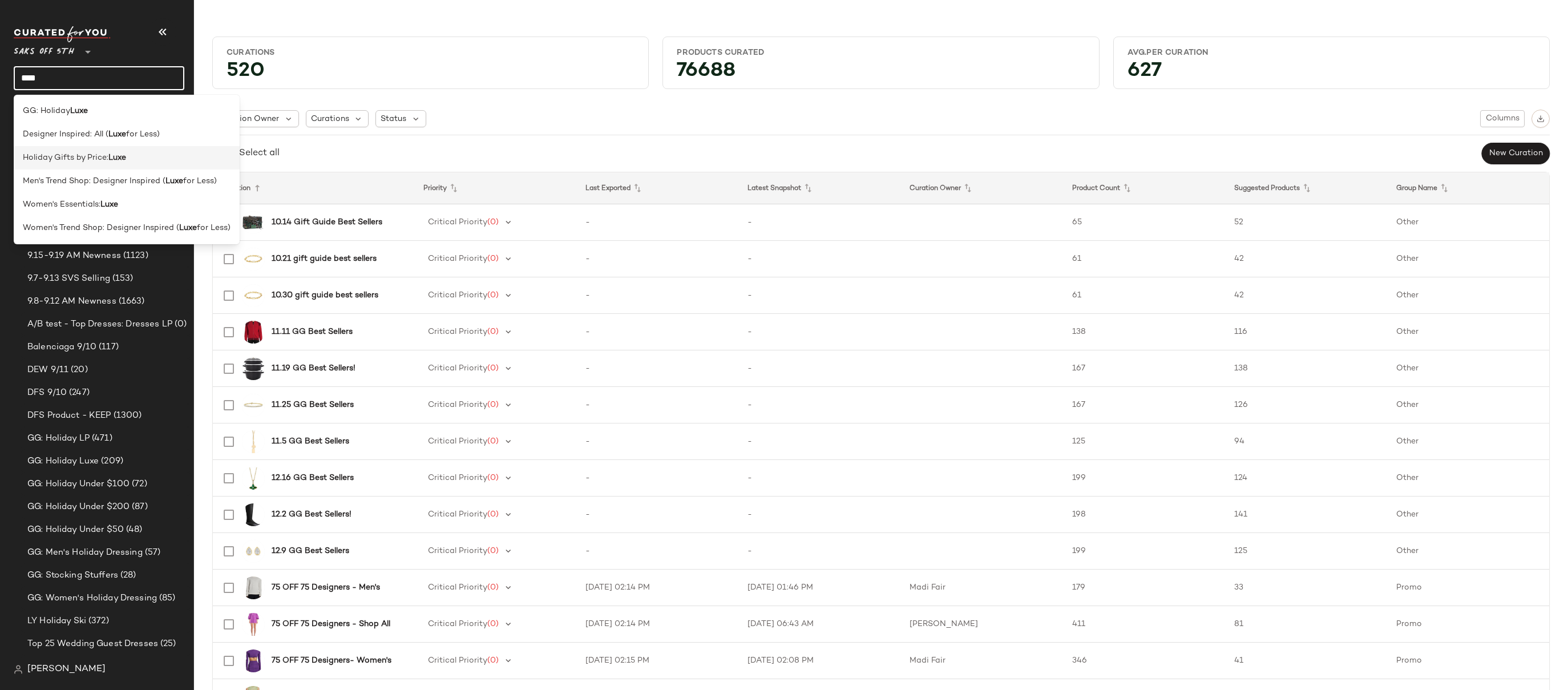
type input "****"
click at [70, 154] on span "Holiday Gifts by Price:" at bounding box center [65, 158] width 86 height 12
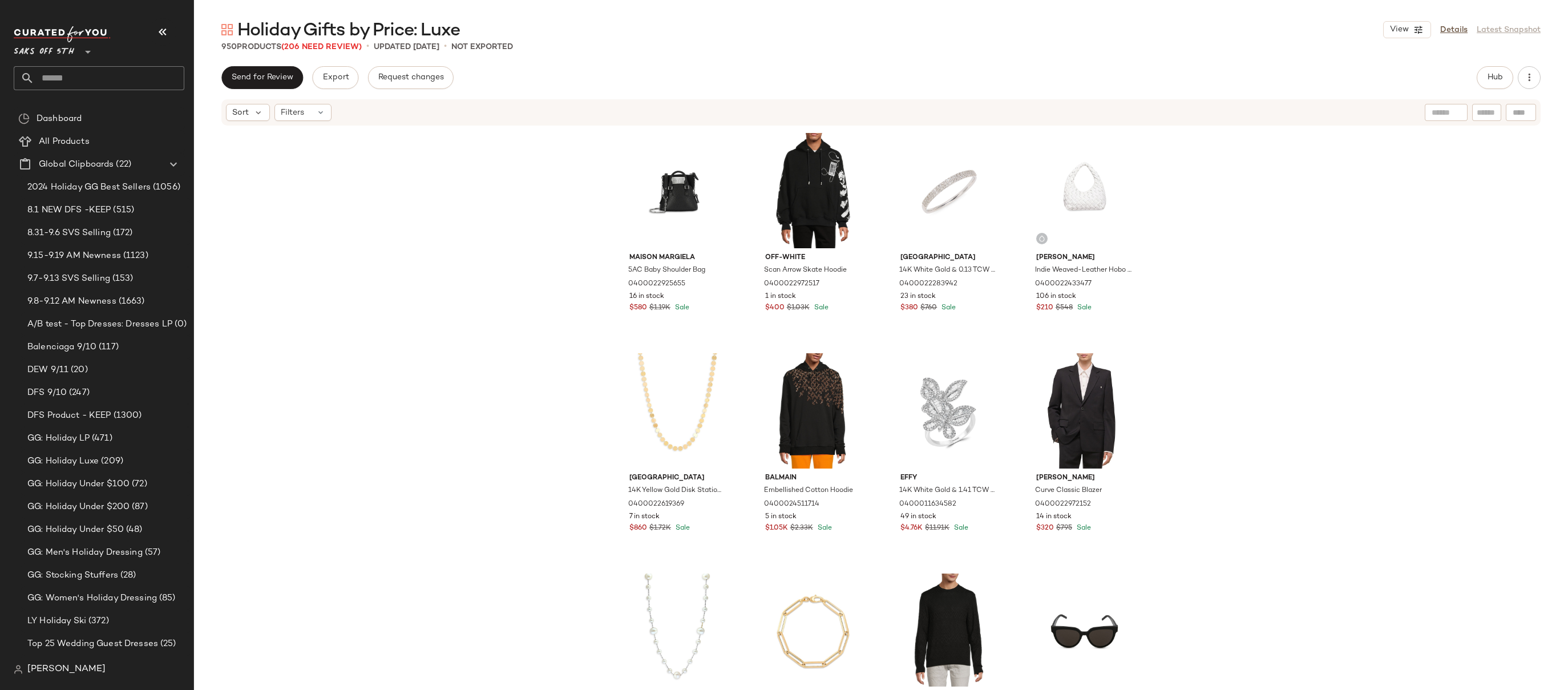
click at [1234, 217] on div "Maison Margiela 5AC Baby Shoulder Bag 0400022925655 16 in stock $580 $1.19K Sal…" at bounding box center [881, 407] width 1374 height 559
click at [1244, 187] on div "Maison Margiela 5AC Baby Shoulder Bag 0400022925655 16 in stock $580 $1.19K Sal…" at bounding box center [881, 407] width 1374 height 559
click at [1502, 72] on button "Hub" at bounding box center [1495, 78] width 36 height 23
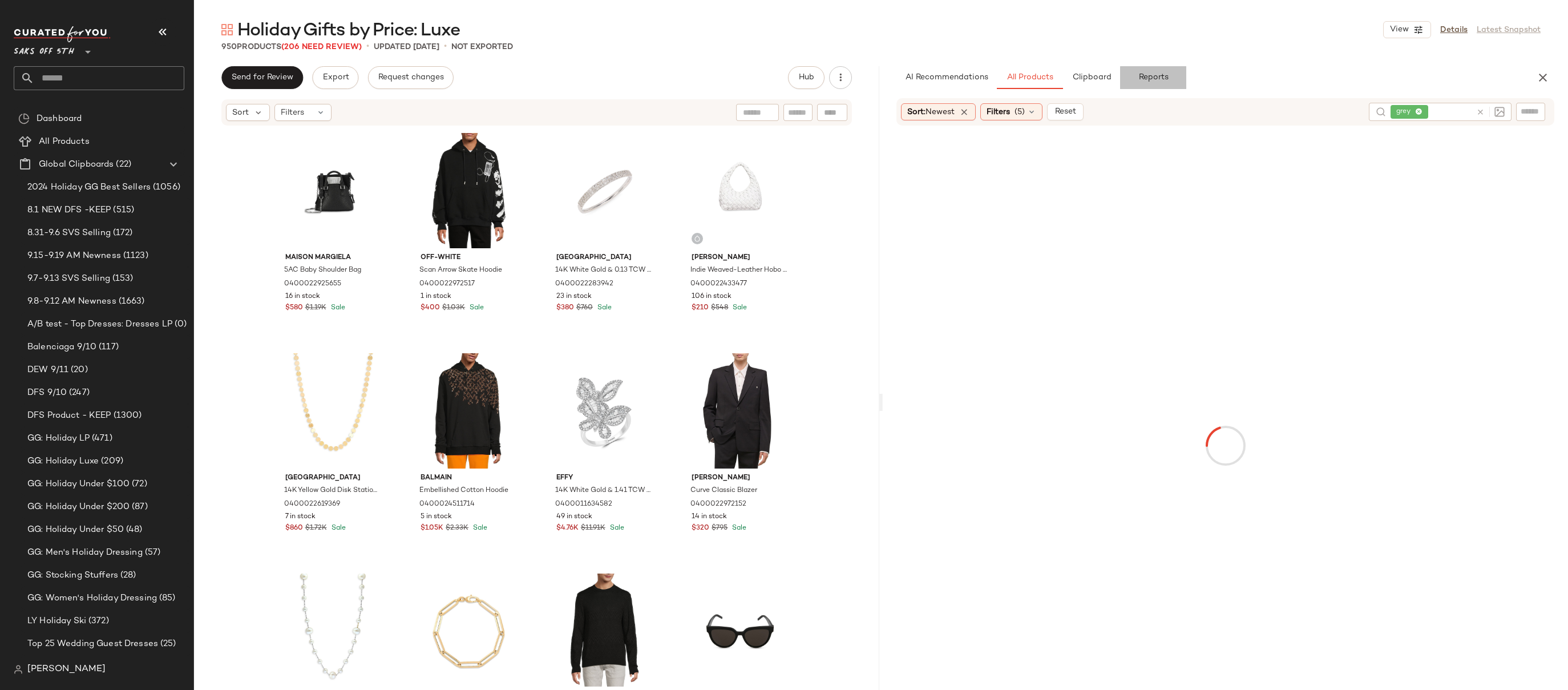
click at [1155, 77] on span "Reports" at bounding box center [1153, 78] width 30 height 9
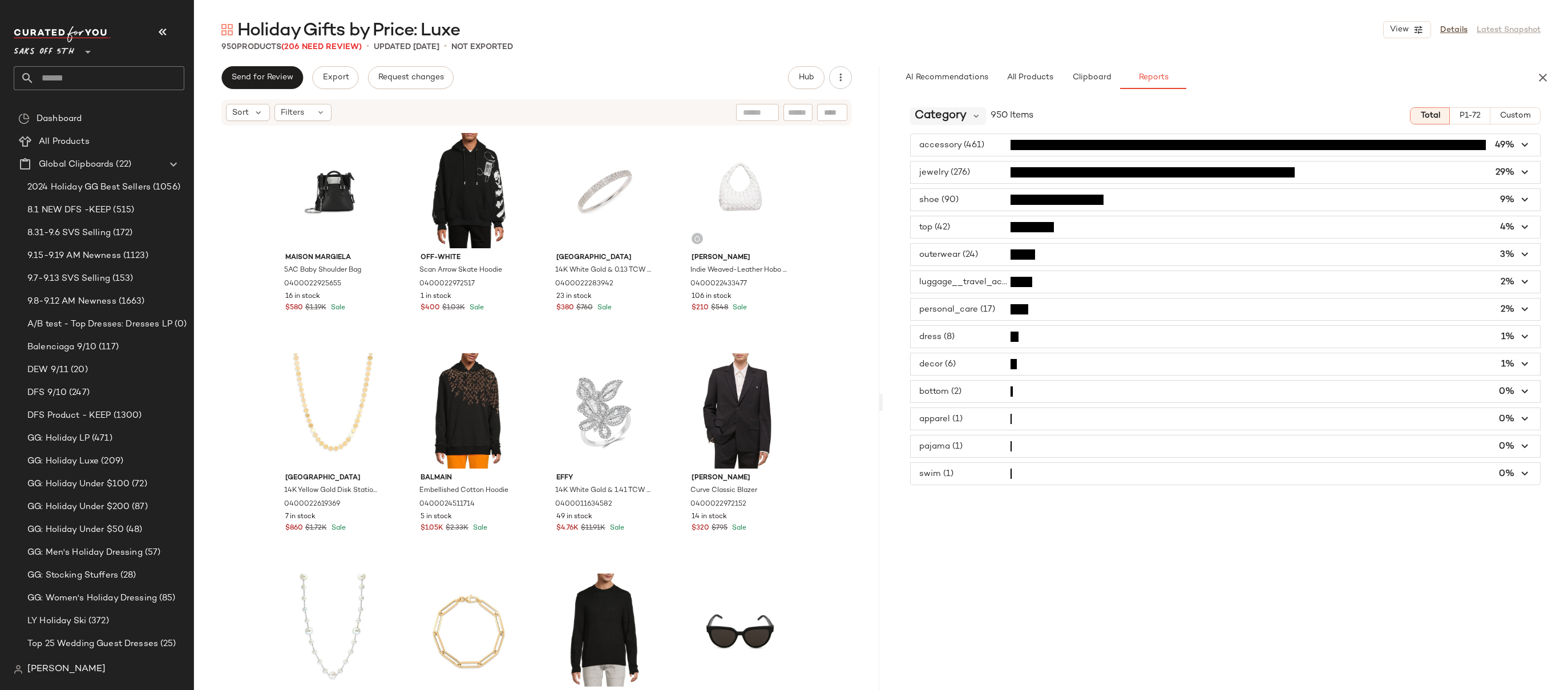
click at [952, 119] on span "Category" at bounding box center [940, 116] width 52 height 17
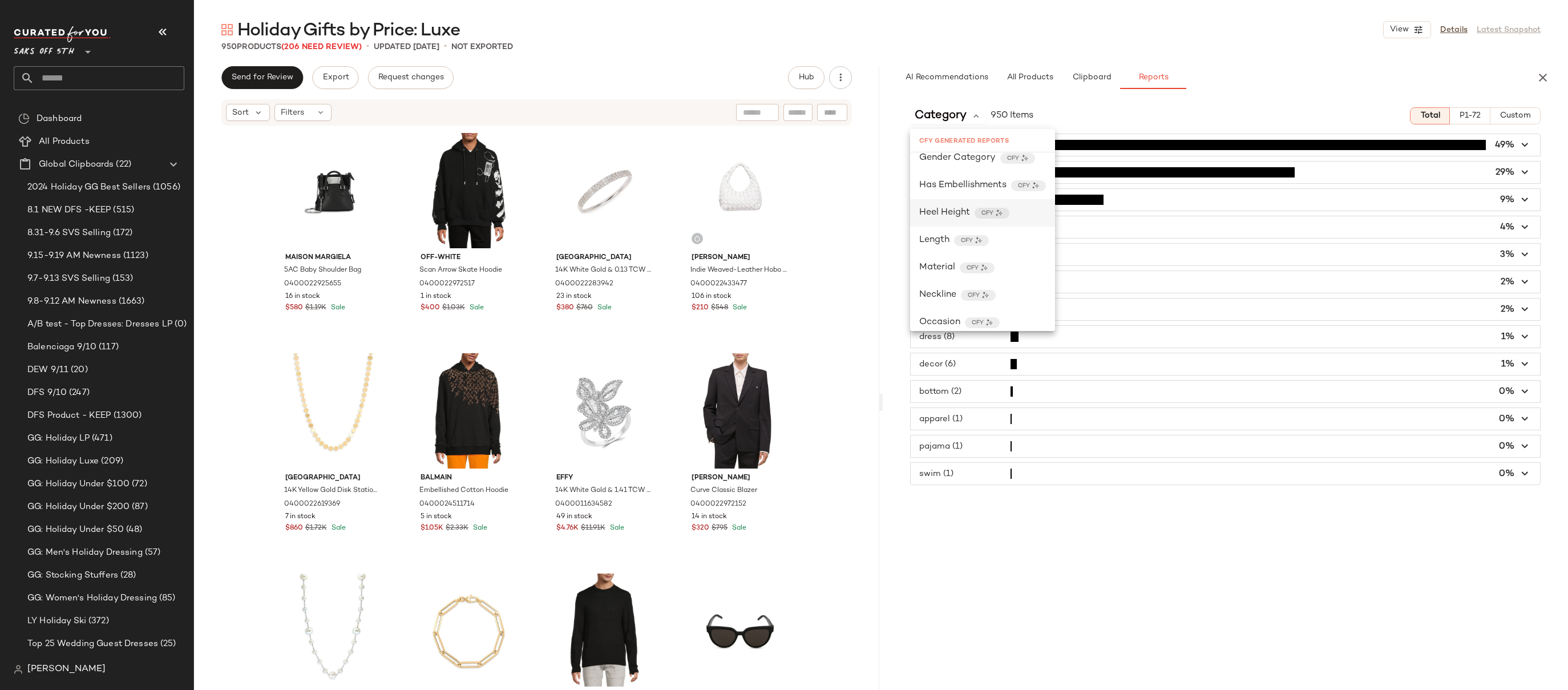
scroll to position [158, 0]
click at [965, 232] on span "Gender Category" at bounding box center [957, 233] width 77 height 14
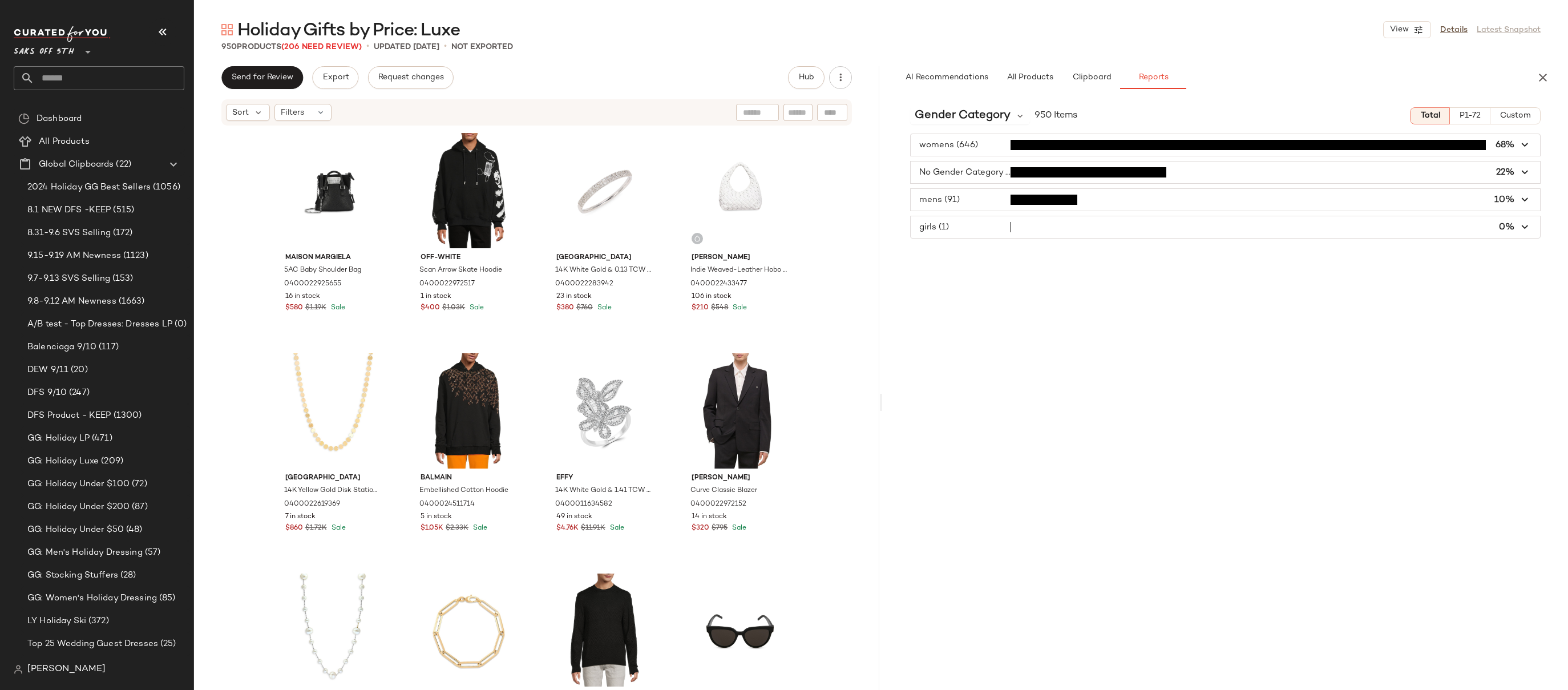
click at [979, 199] on span "button" at bounding box center [1225, 199] width 629 height 22
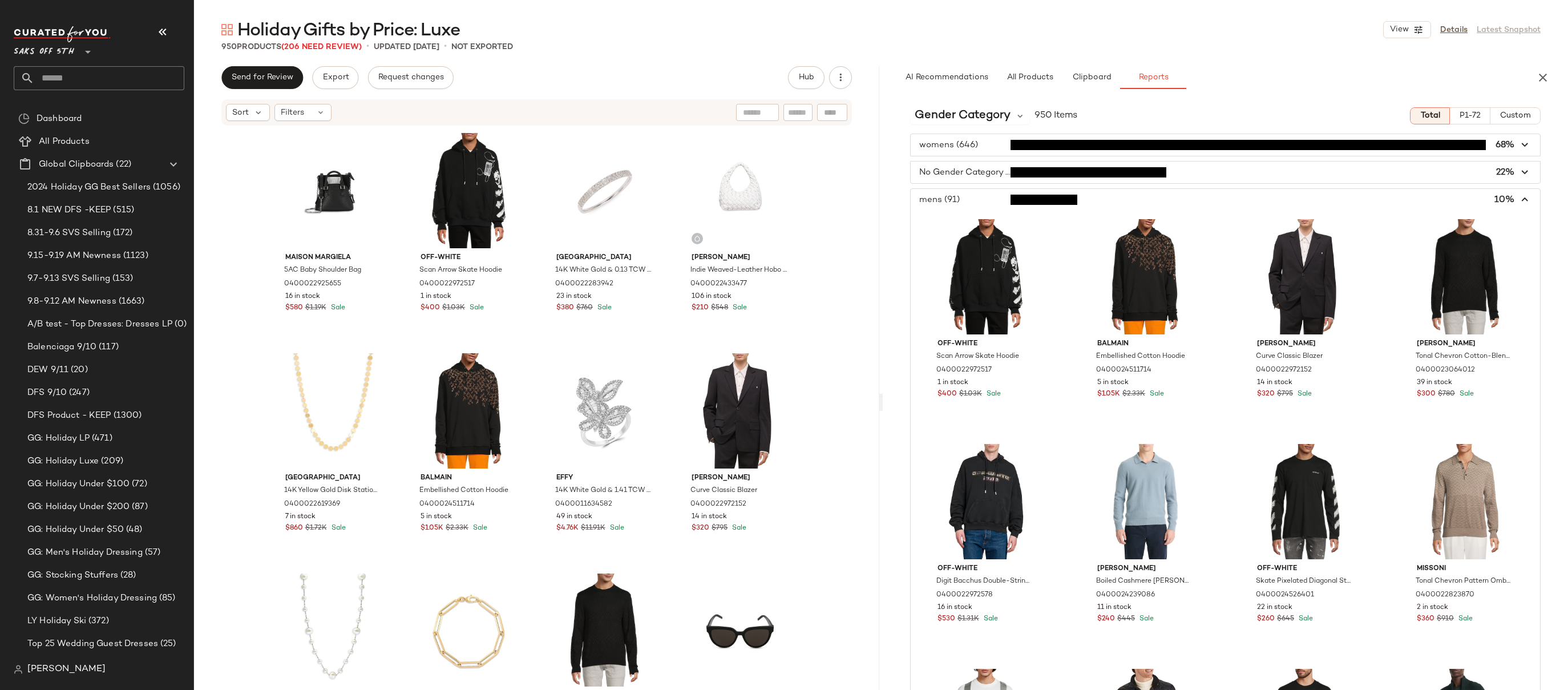
click at [979, 199] on span "button" at bounding box center [1225, 199] width 629 height 22
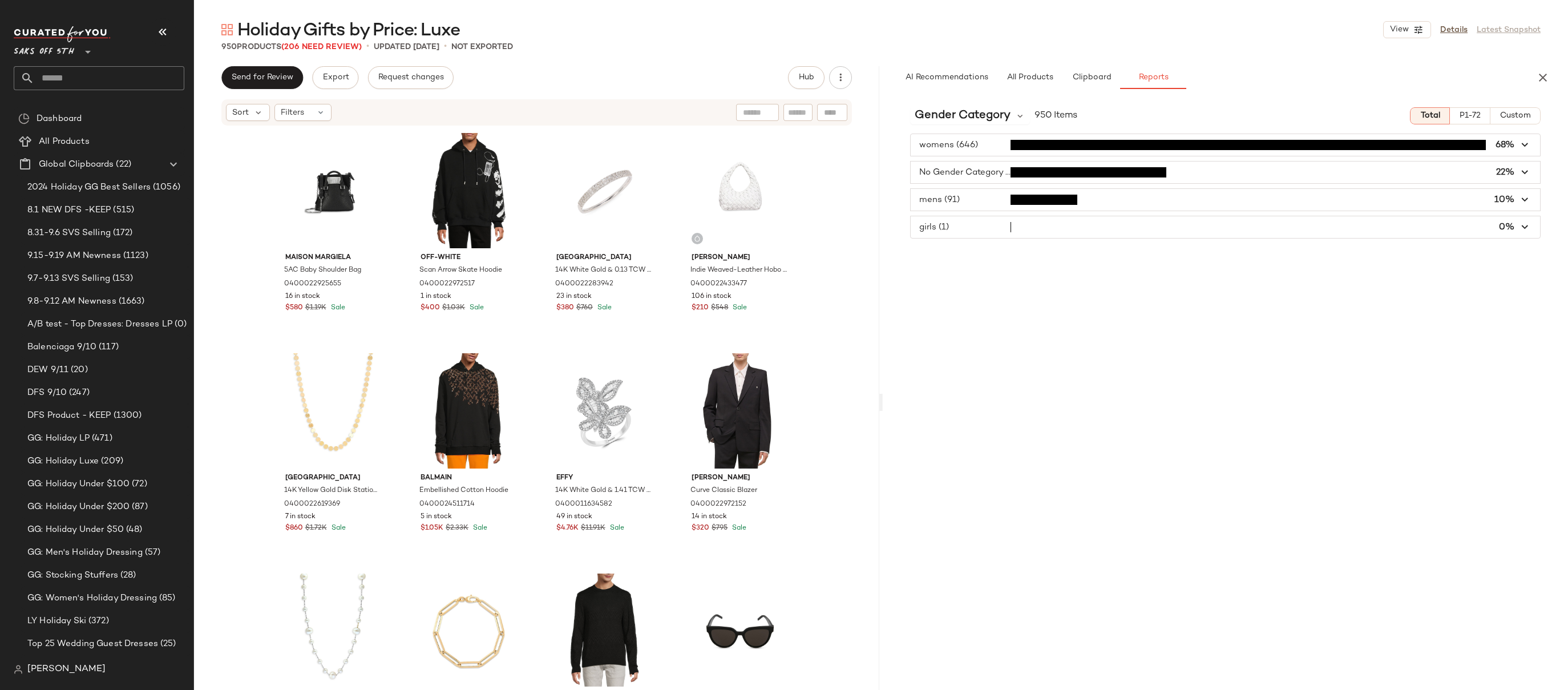
click at [1551, 166] on div "womens (646) 68% No Gender Category (212) 22% mens (91) 10% girls (1) 0%" at bounding box center [1225, 186] width 686 height 105
click at [1551, 166] on div "womens (646) 68% No Gender Category (212) 22% mens (91) 10% girls (1) 0%" at bounding box center [1225, 186] width 686 height 105
click at [1514, 172] on span "button" at bounding box center [1225, 172] width 629 height 22
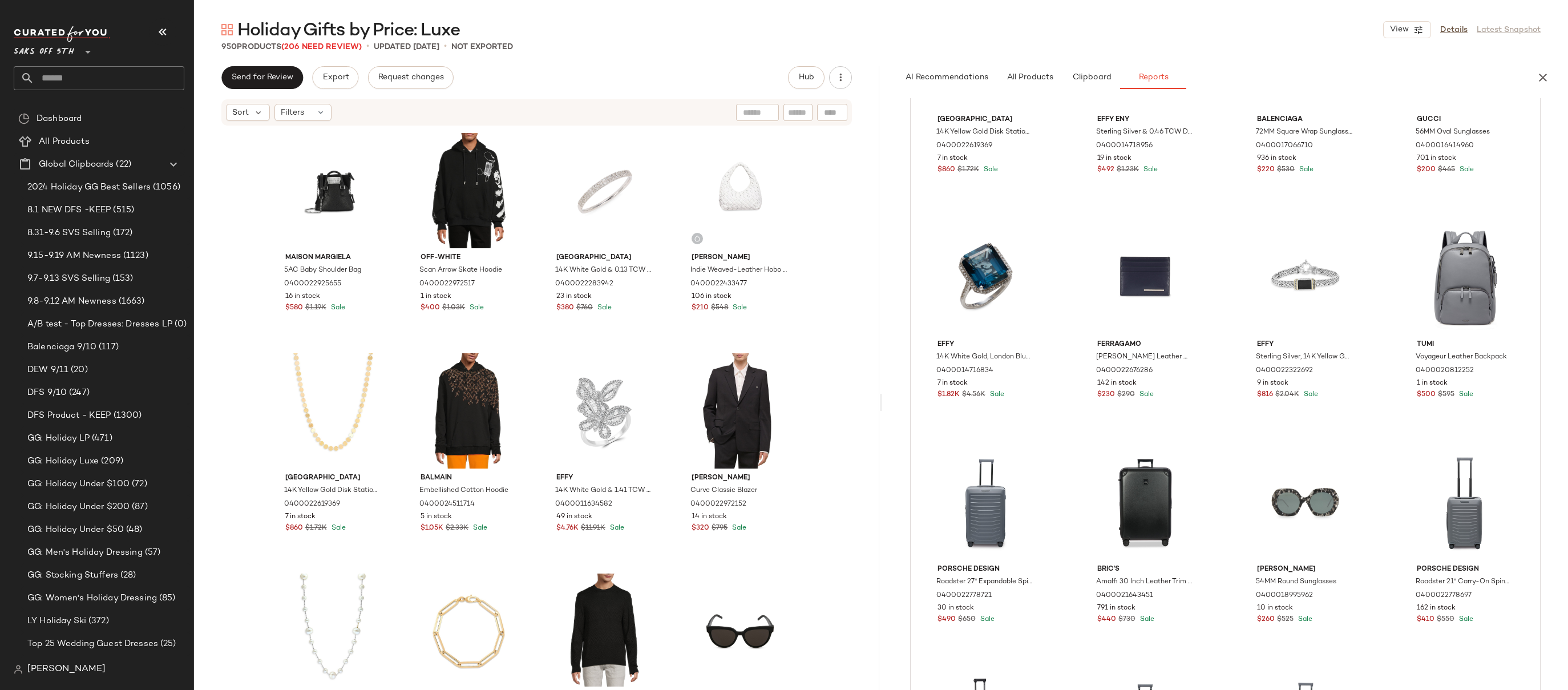
scroll to position [0, 0]
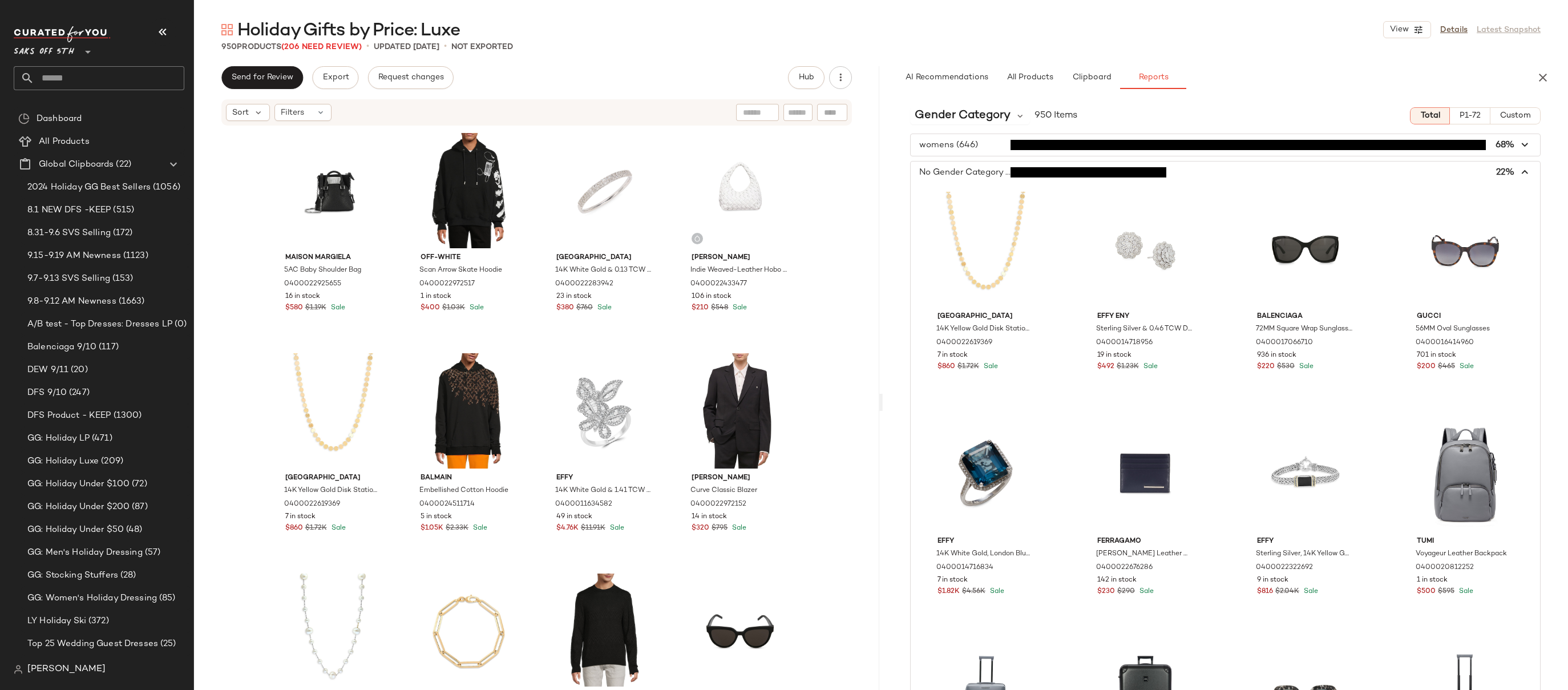
click at [1519, 170] on icon "button" at bounding box center [1525, 172] width 13 height 13
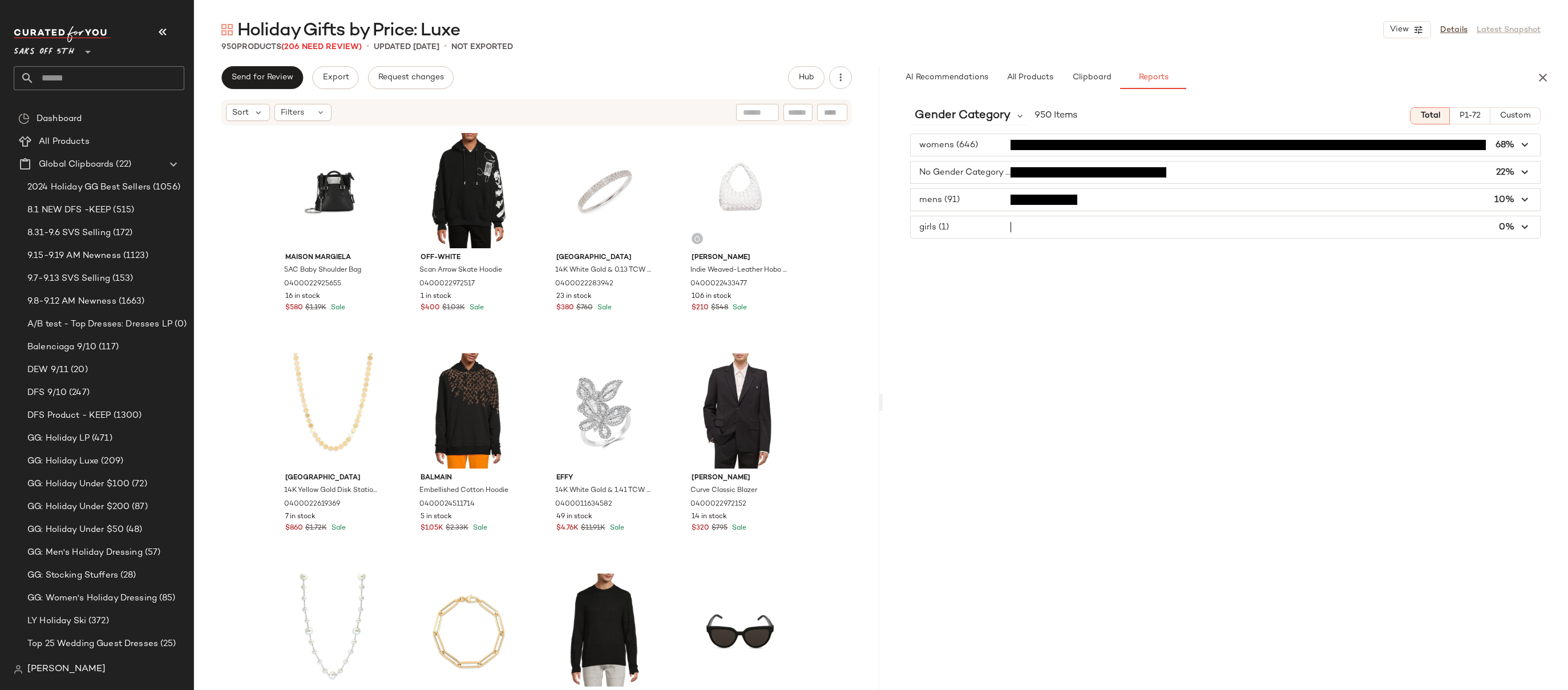
click at [1148, 286] on div "Gender Category 950 Items Total P1-72 Custom womens (646) 68% No Gender Categor…" at bounding box center [1225, 418] width 686 height 640
click at [977, 116] on span "Gender Category" at bounding box center [962, 116] width 96 height 17
click at [956, 169] on span "Category" at bounding box center [940, 167] width 43 height 10
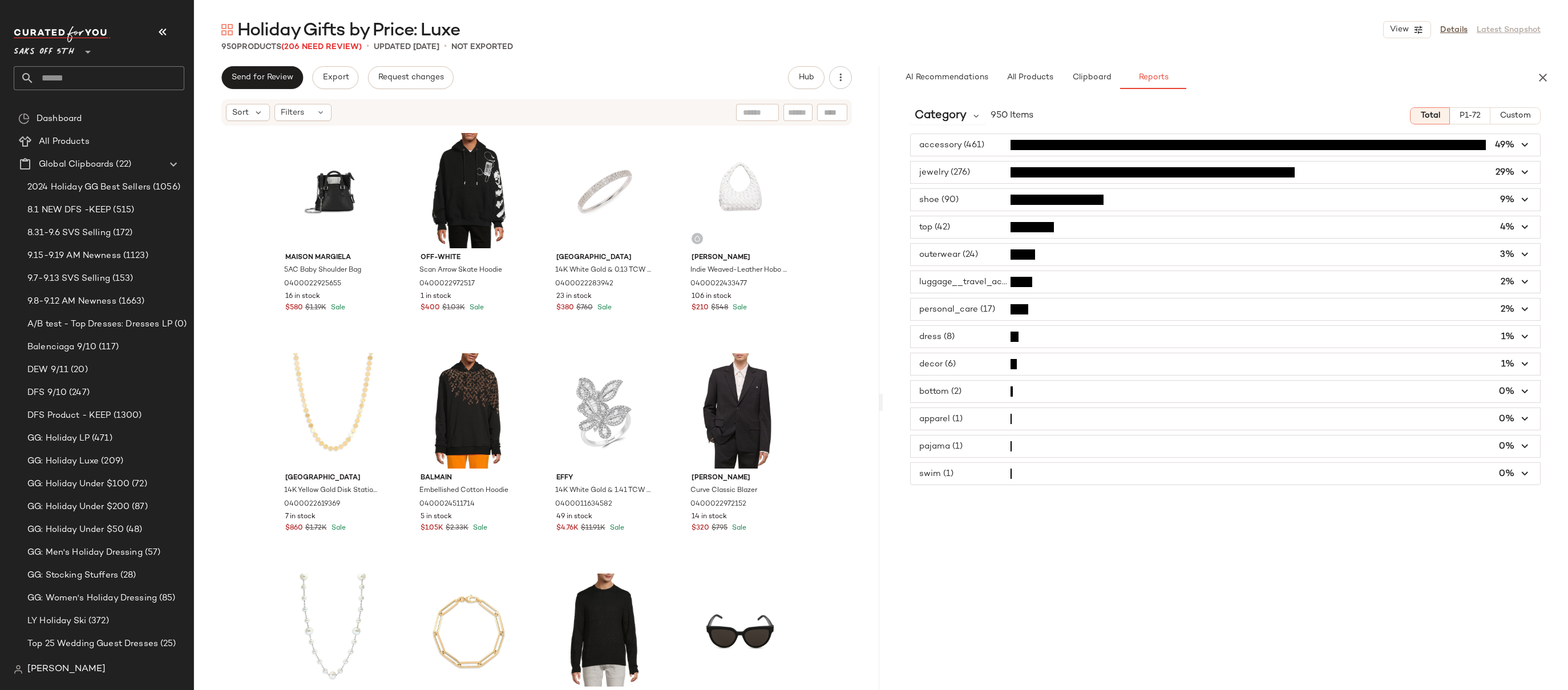
click at [987, 145] on span "button" at bounding box center [1225, 144] width 629 height 22
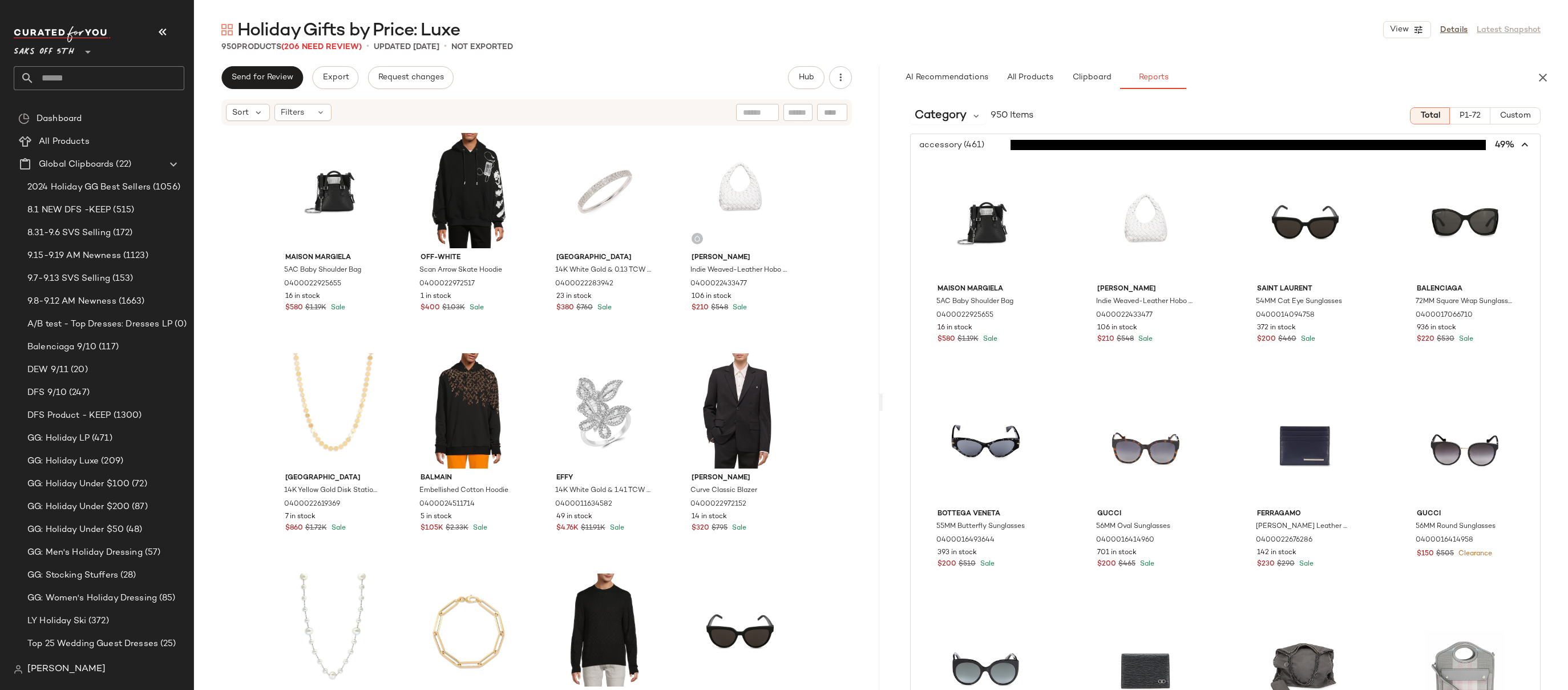
click at [987, 145] on span "button" at bounding box center [1225, 144] width 629 height 22
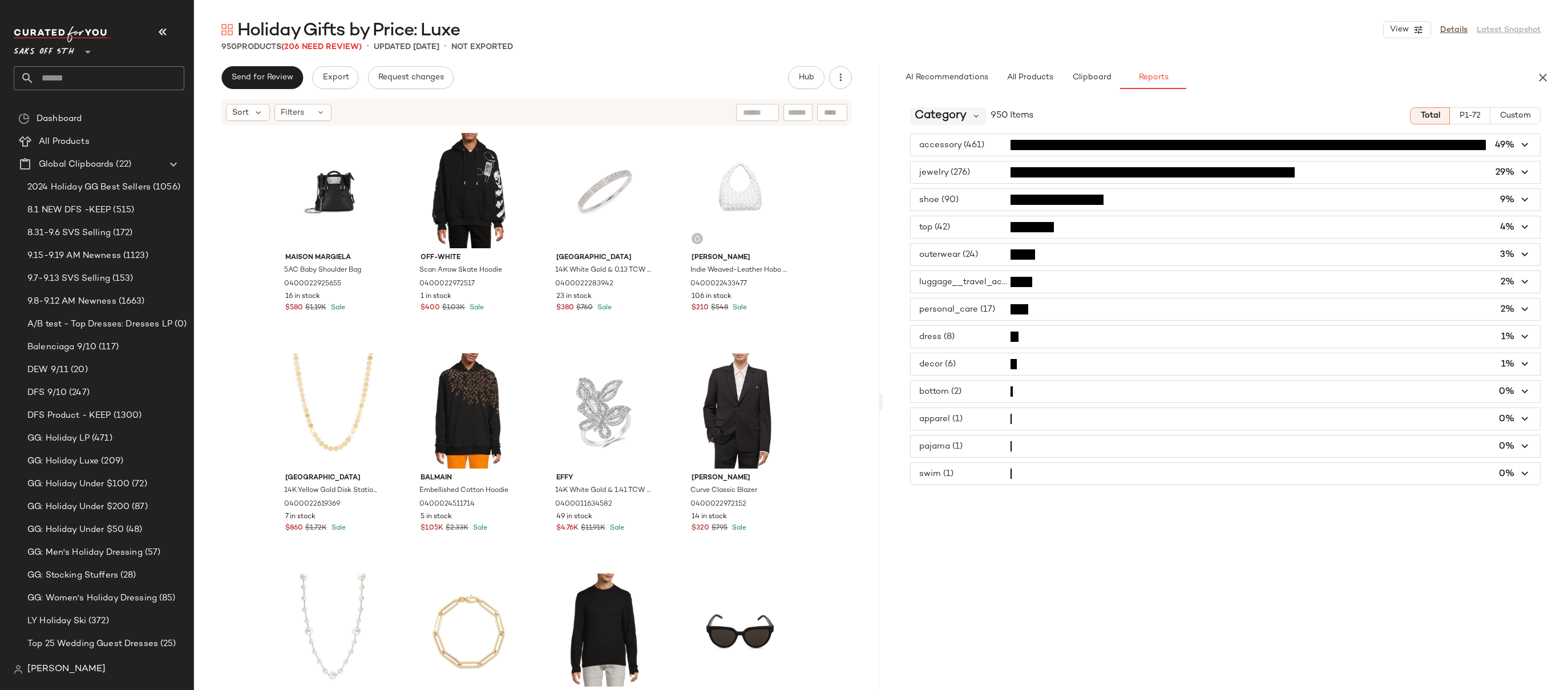
click at [957, 116] on span "Category" at bounding box center [940, 116] width 52 height 17
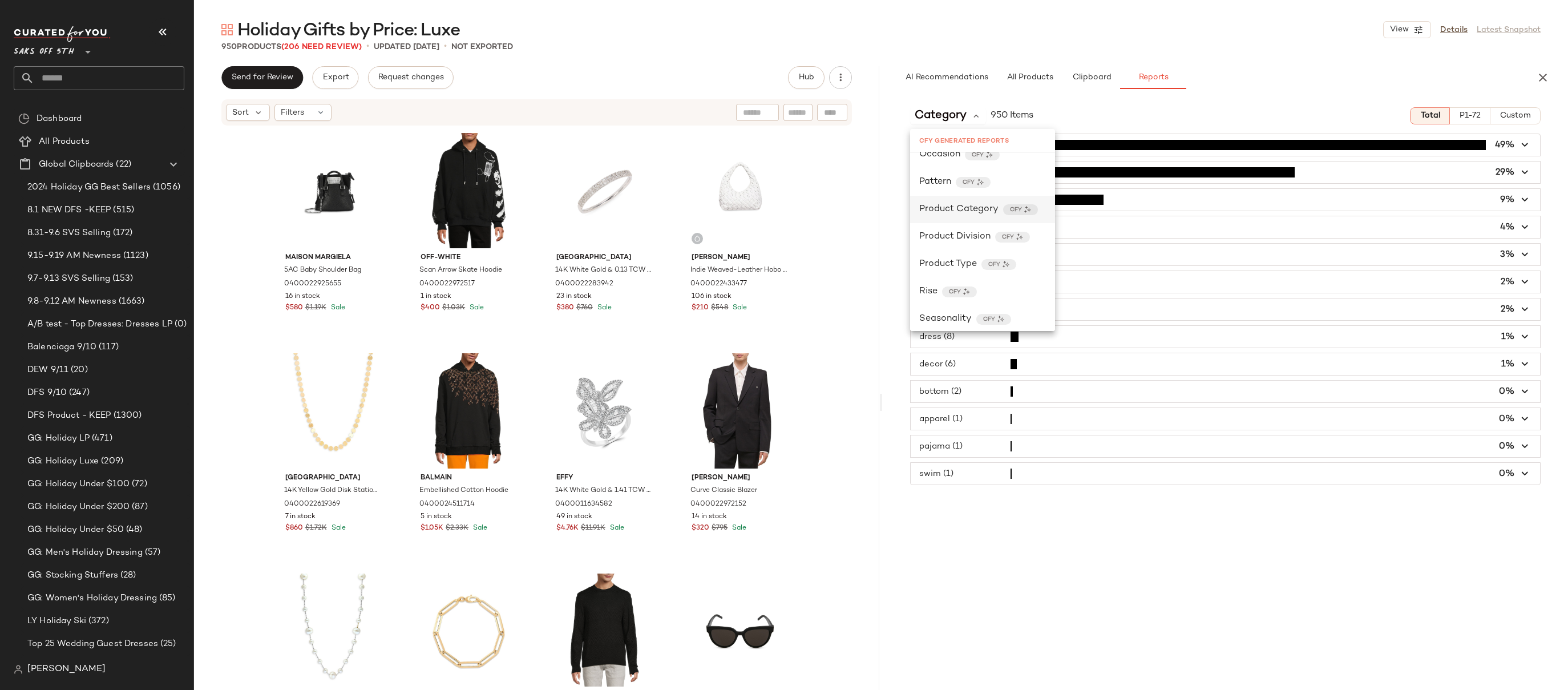
click at [962, 207] on span "Product Category" at bounding box center [958, 209] width 79 height 14
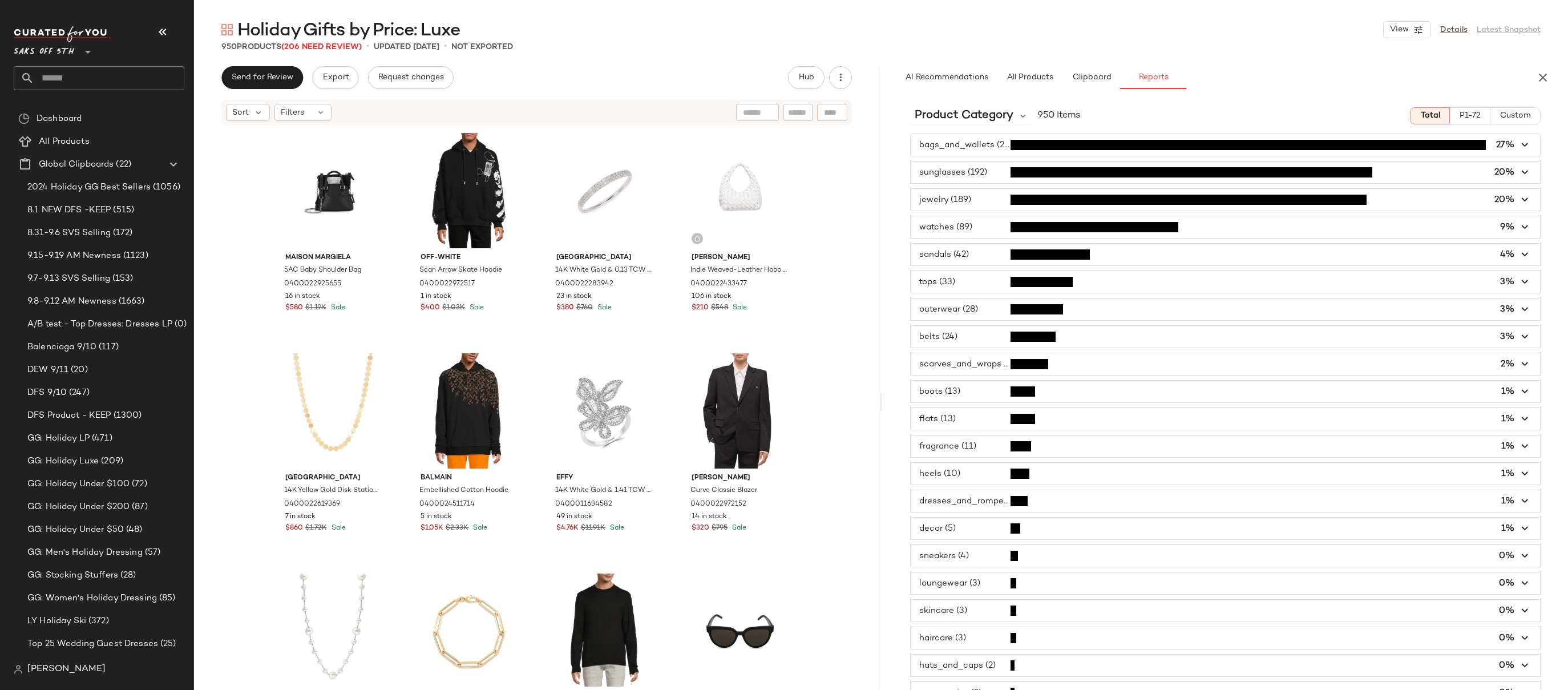
click at [974, 195] on span "button" at bounding box center [1225, 199] width 629 height 22
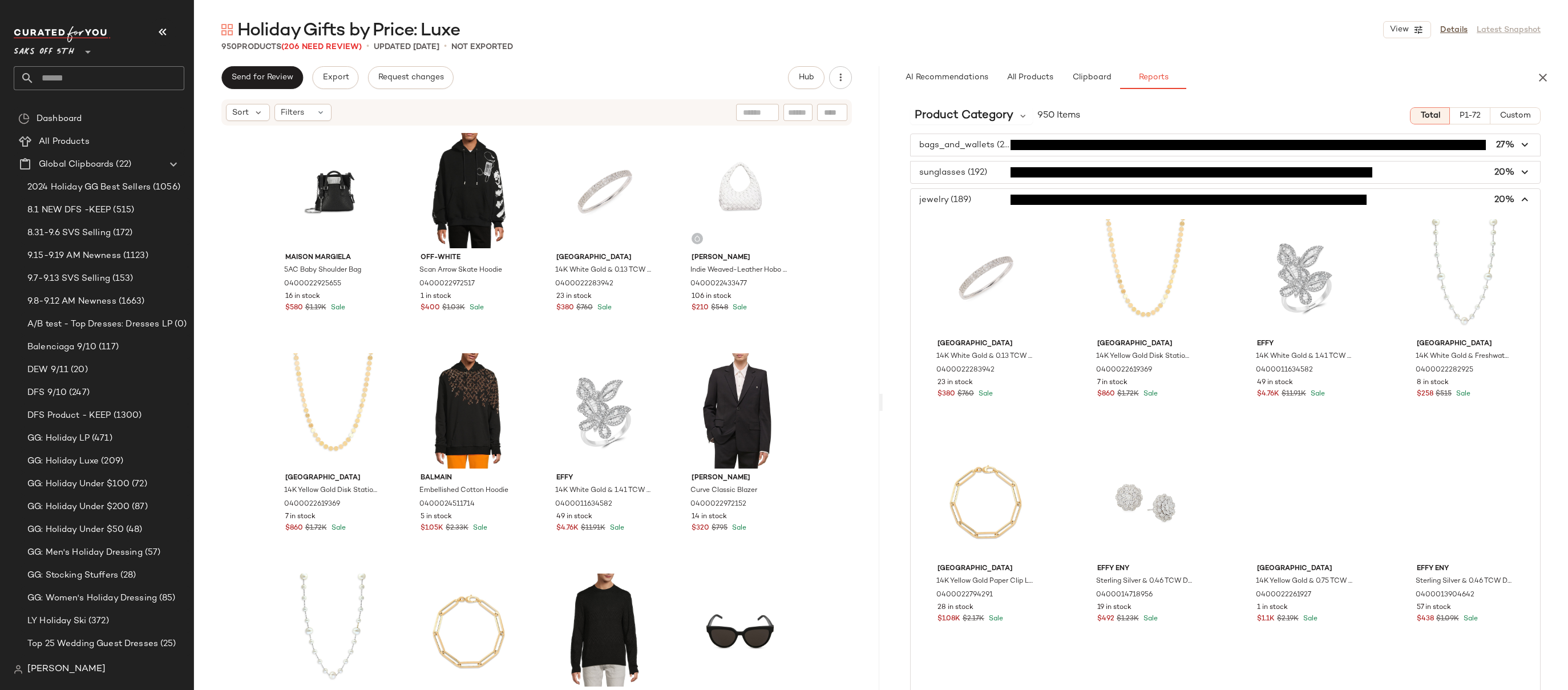
click at [974, 195] on span "button" at bounding box center [1225, 199] width 629 height 22
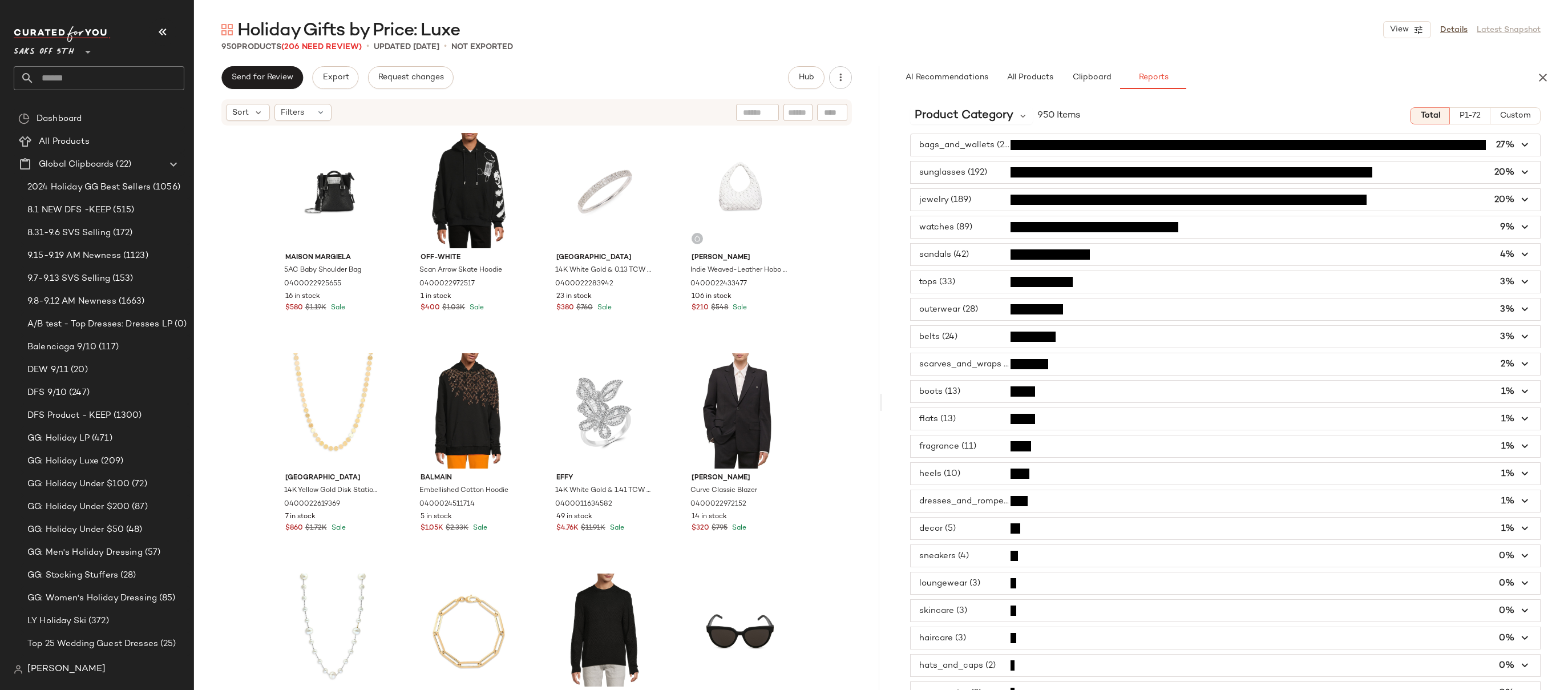
click at [977, 169] on span "button" at bounding box center [1225, 172] width 629 height 22
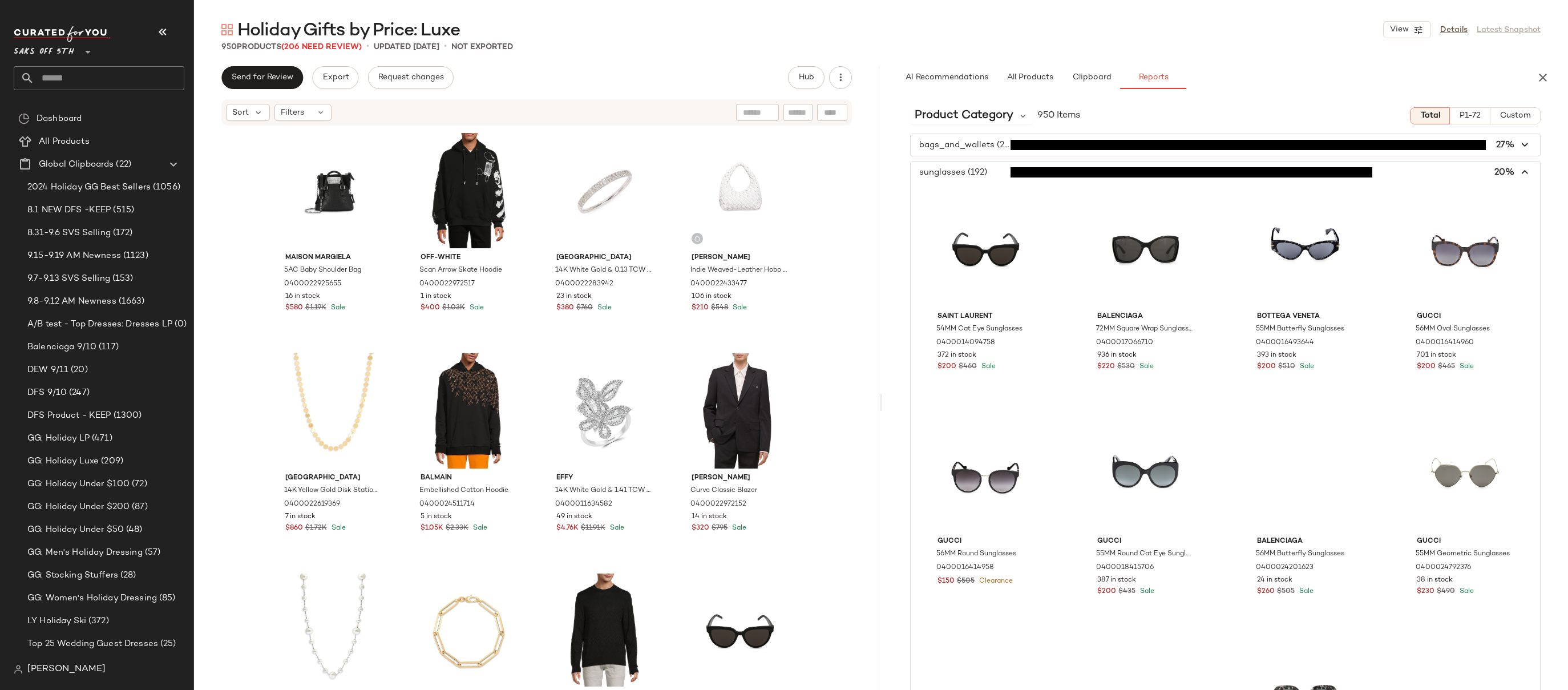
click at [977, 169] on span "button" at bounding box center [1225, 172] width 629 height 22
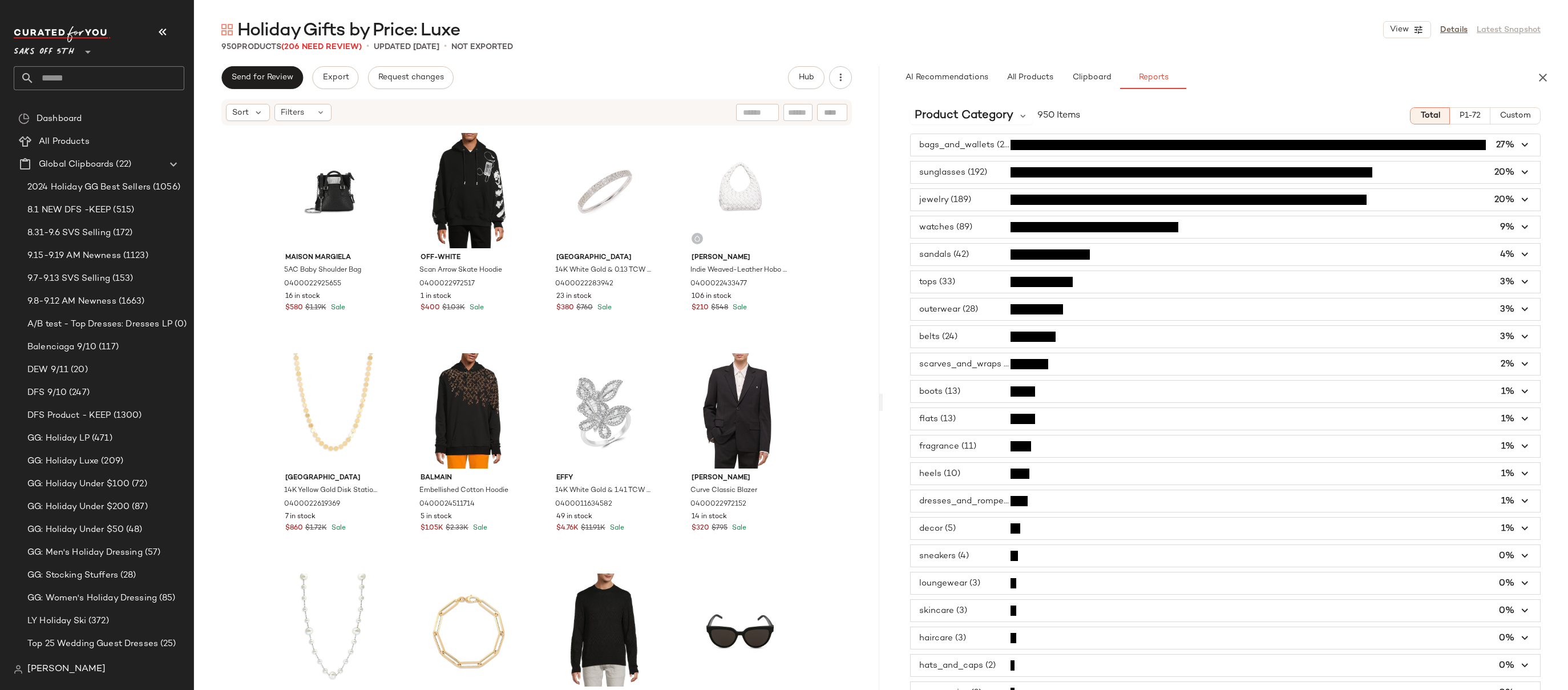
click at [977, 229] on span "button" at bounding box center [1225, 227] width 629 height 22
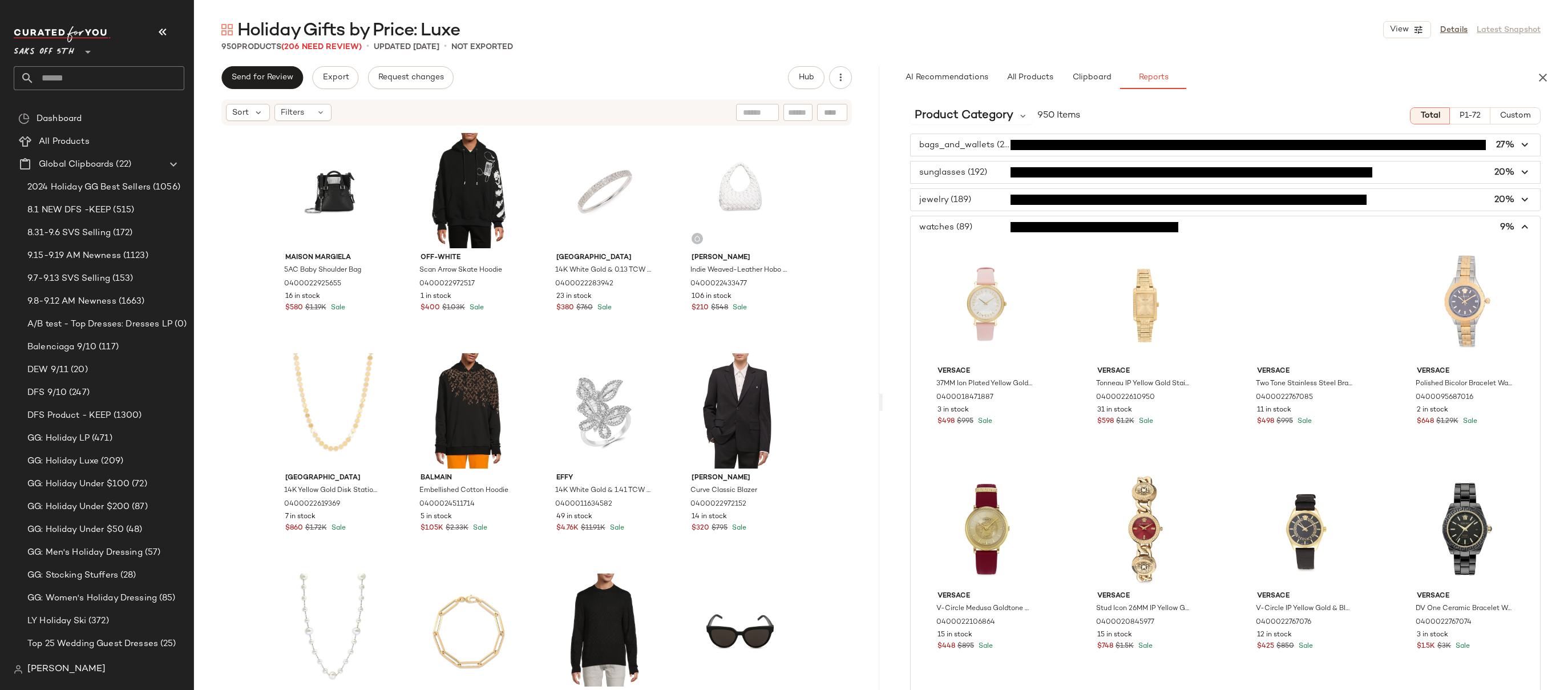
click at [977, 229] on span "button" at bounding box center [1225, 227] width 629 height 22
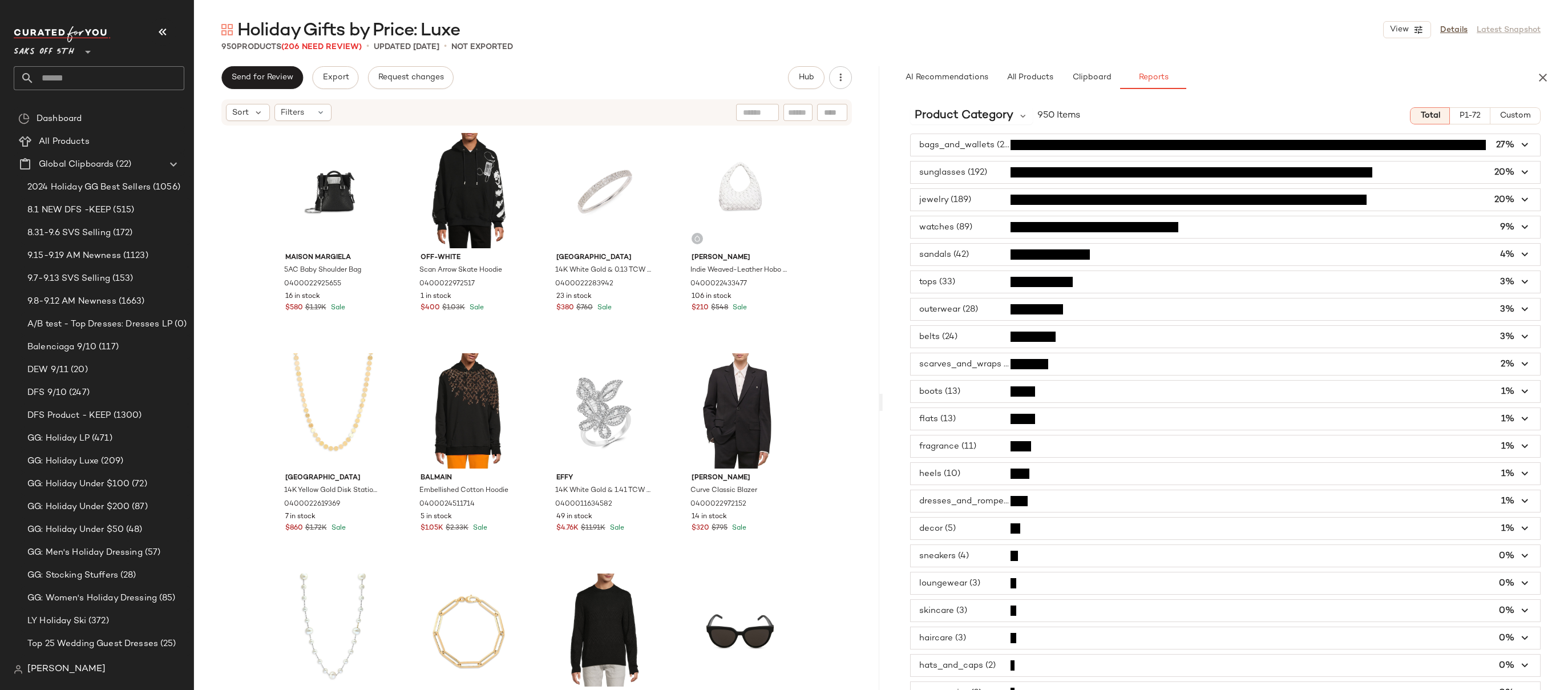
click at [977, 255] on span "button" at bounding box center [1225, 255] width 629 height 22
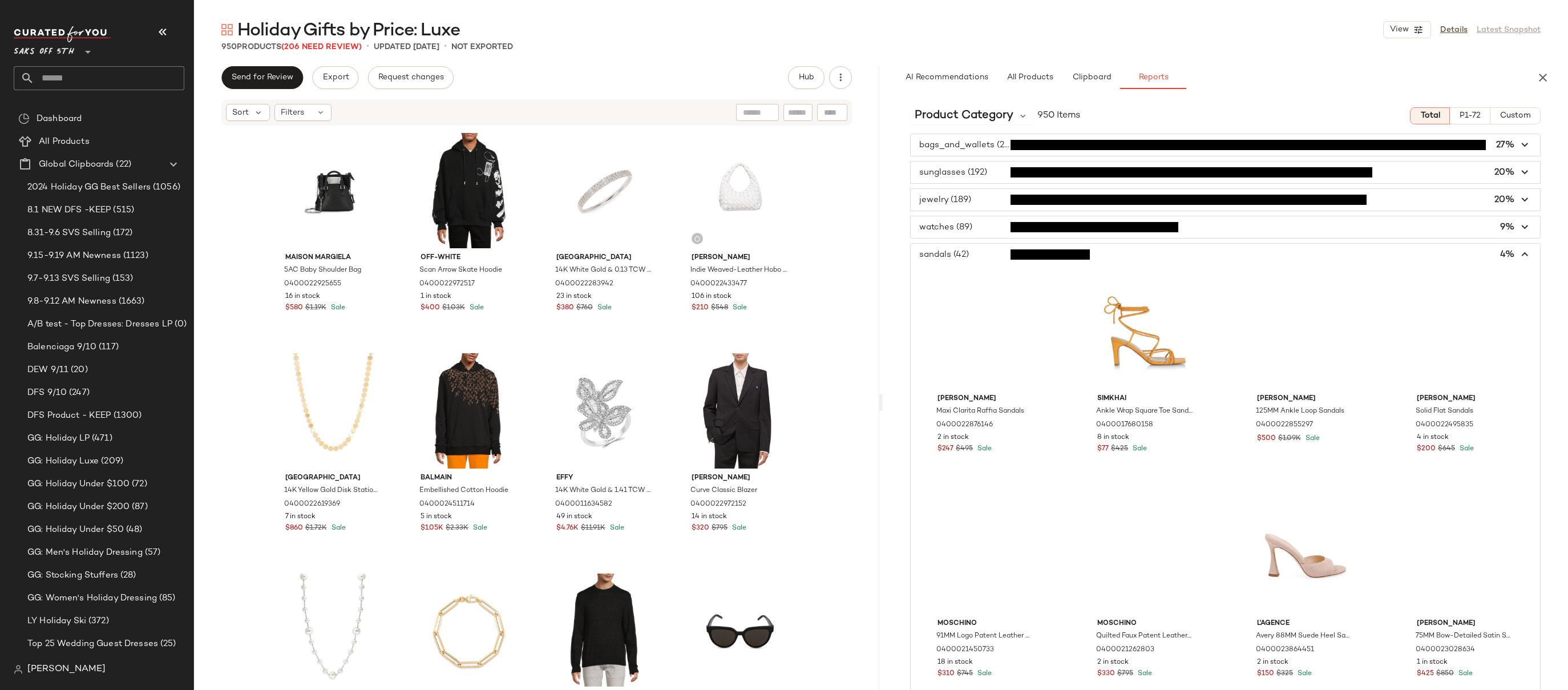
click at [969, 255] on span "button" at bounding box center [1225, 255] width 629 height 22
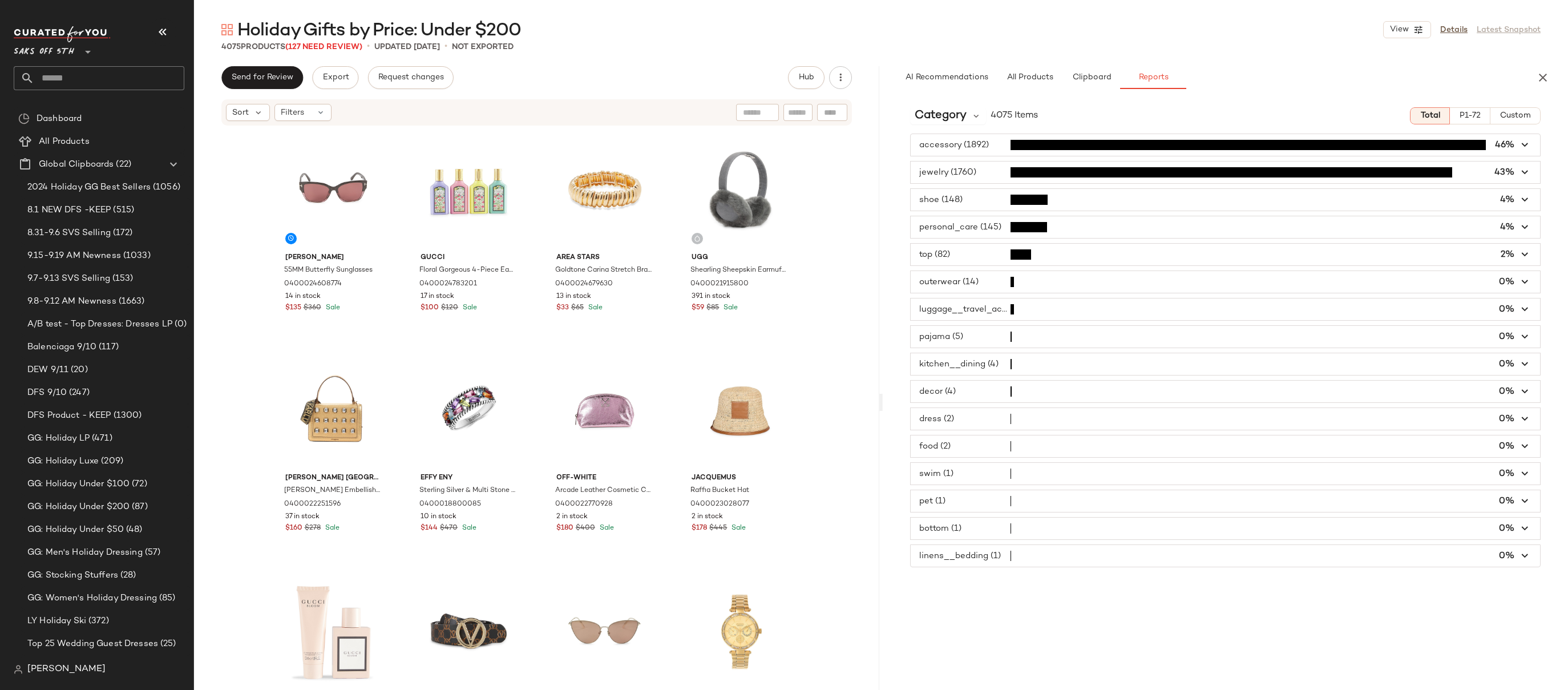
click at [978, 143] on span "button" at bounding box center [1225, 144] width 629 height 22
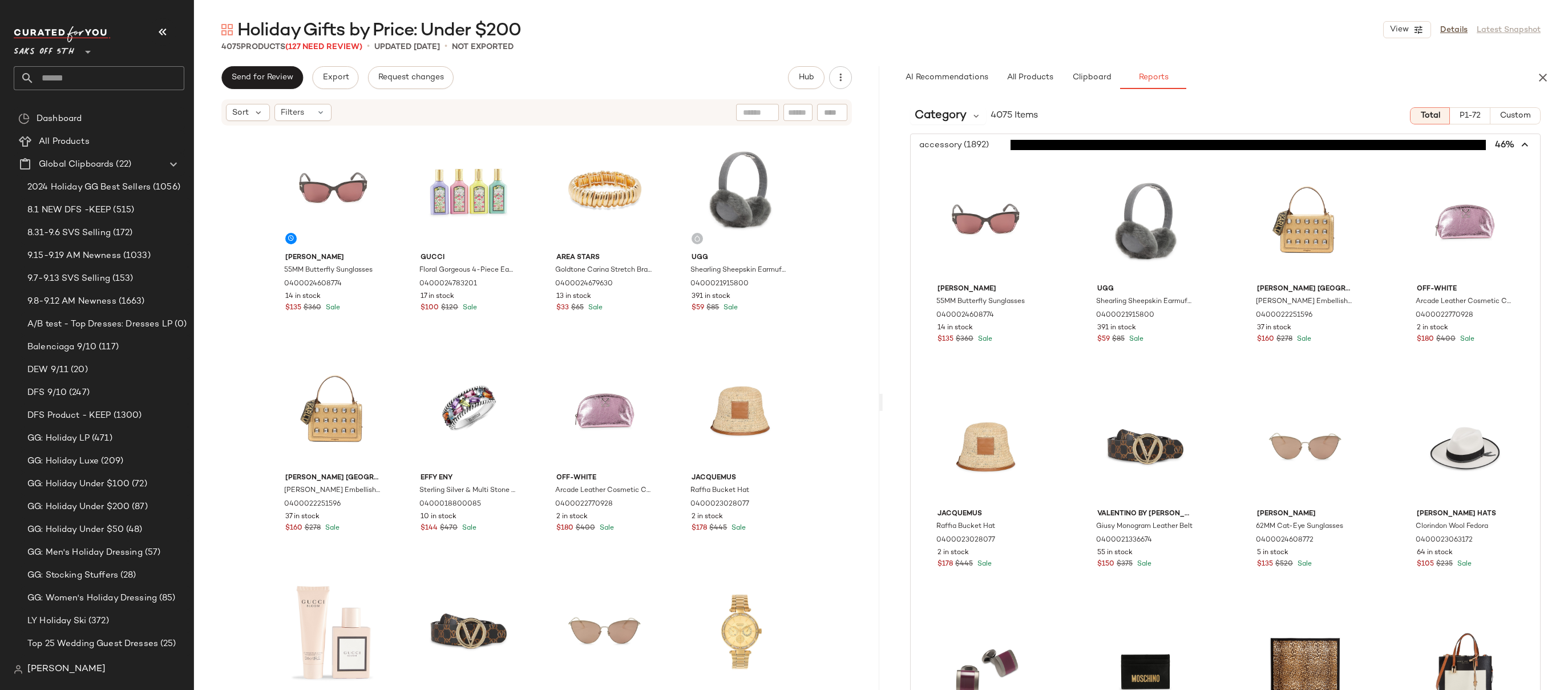
click at [987, 147] on span "button" at bounding box center [1225, 144] width 629 height 22
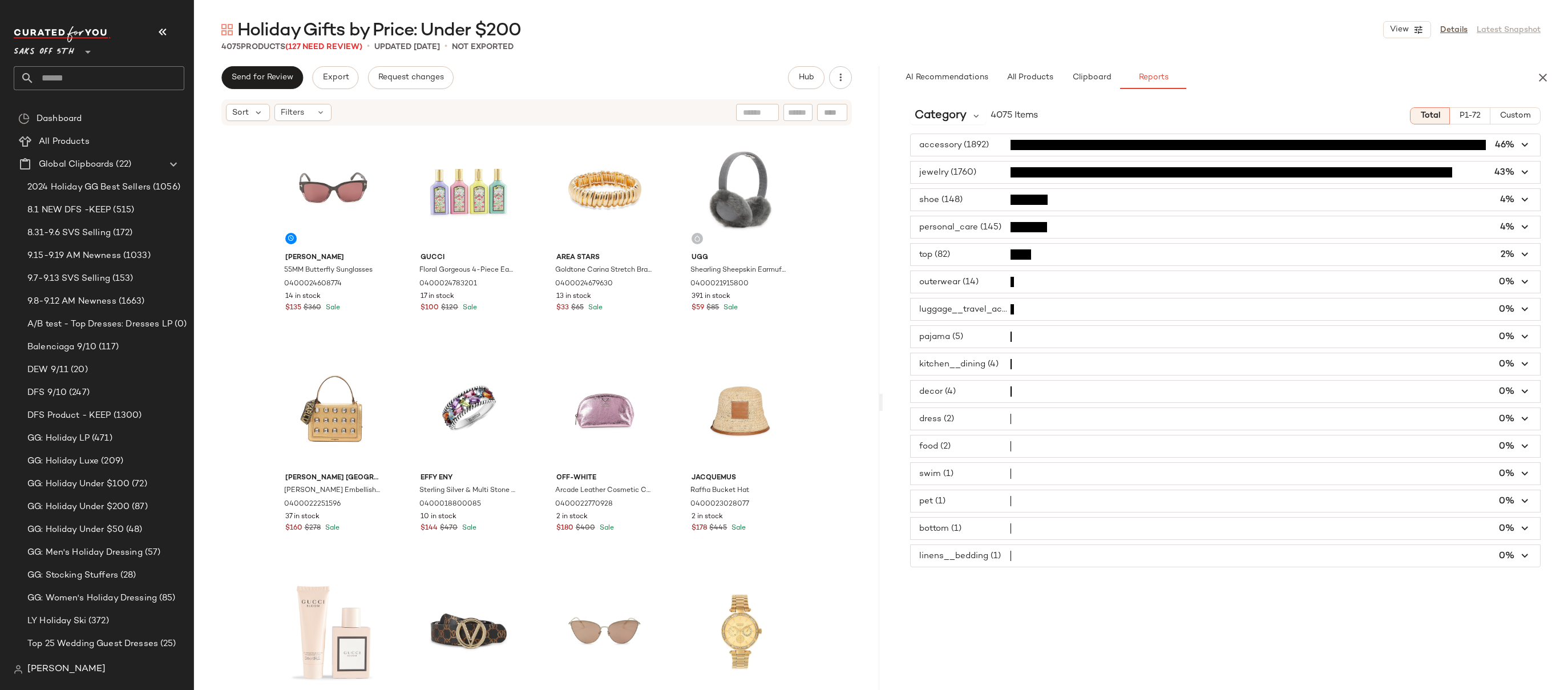
click at [964, 170] on span "button" at bounding box center [1225, 172] width 629 height 22
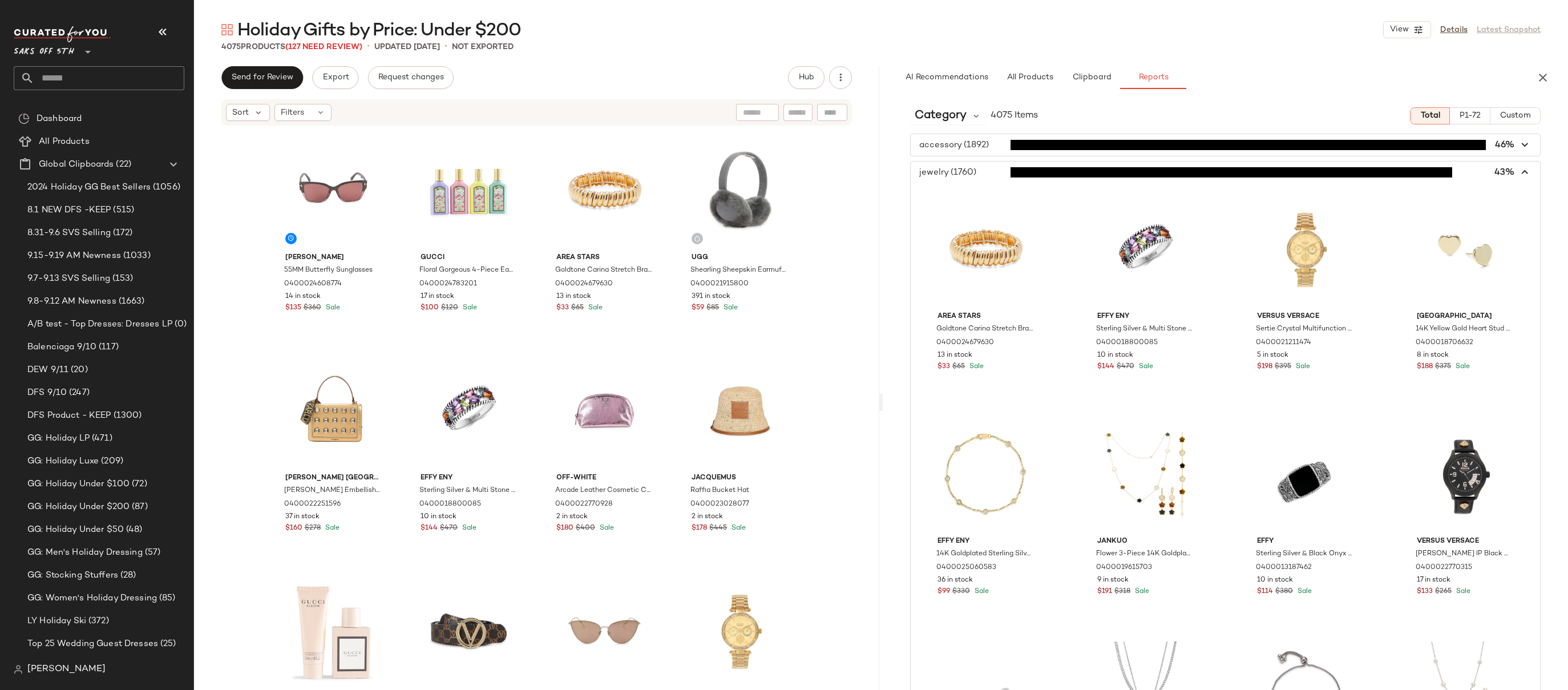
click at [974, 172] on span "button" at bounding box center [1225, 172] width 629 height 22
